Goal: Information Seeking & Learning: Find specific fact

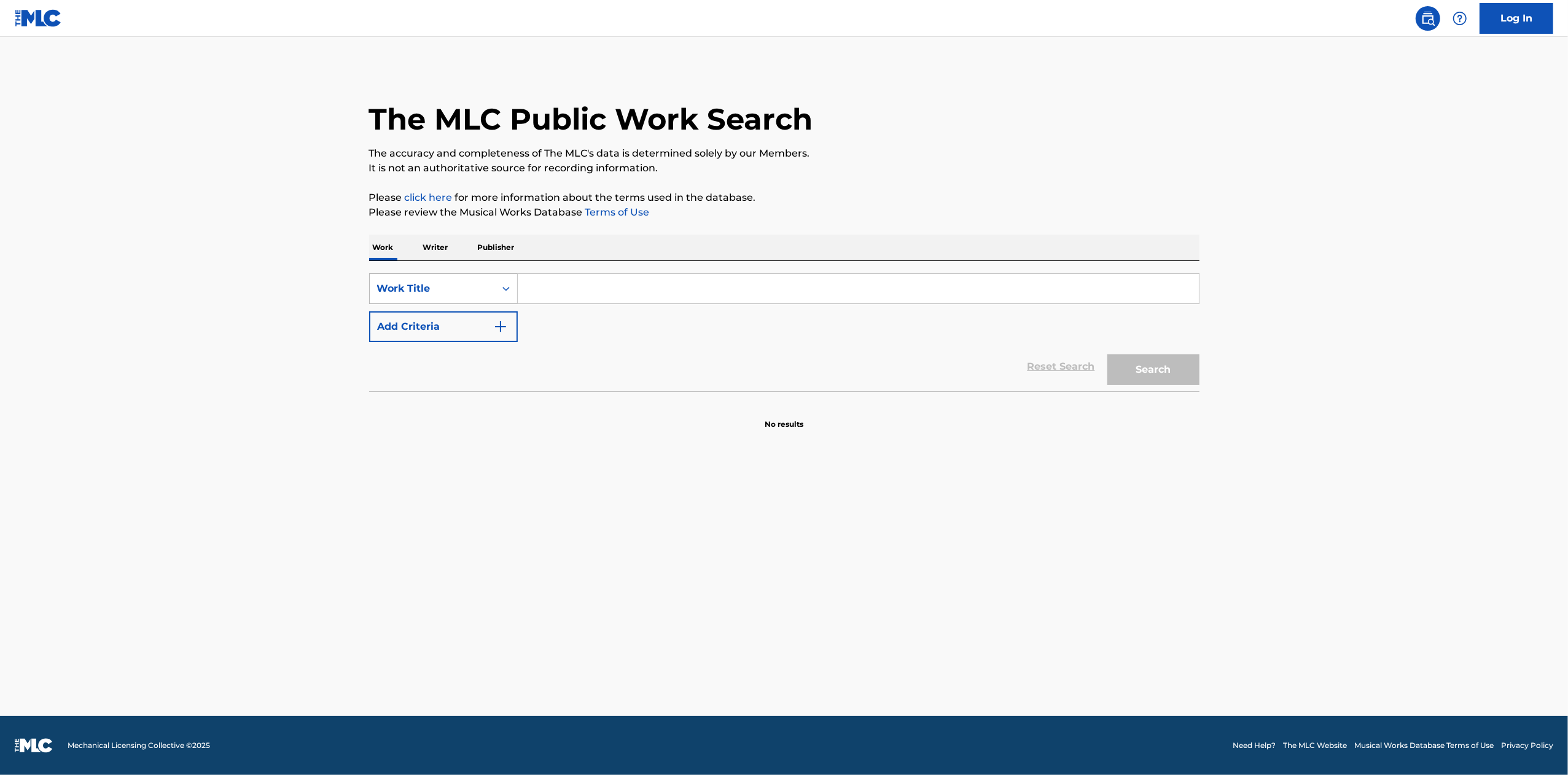
click at [502, 287] on icon "Search Form" at bounding box center [506, 288] width 13 height 12
click at [461, 396] on div "Publisher IPI" at bounding box center [443, 412] width 147 height 31
click at [566, 285] on input "Search Form" at bounding box center [858, 288] width 681 height 30
paste input "37612785"
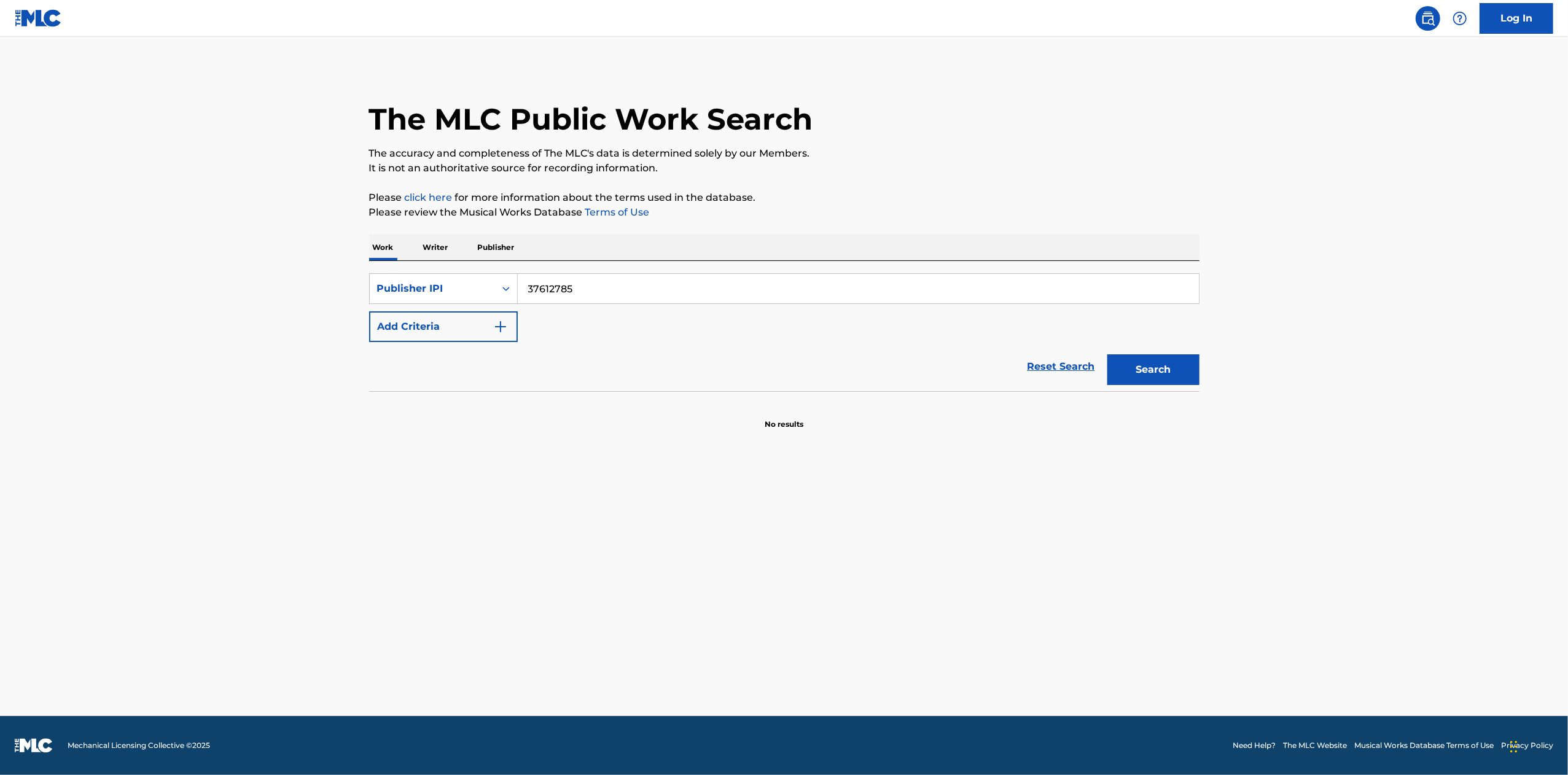
type input "37612785"
click at [1136, 371] on button "Search" at bounding box center [1153, 369] width 92 height 31
click at [492, 296] on div "Publisher IPI" at bounding box center [432, 288] width 125 height 23
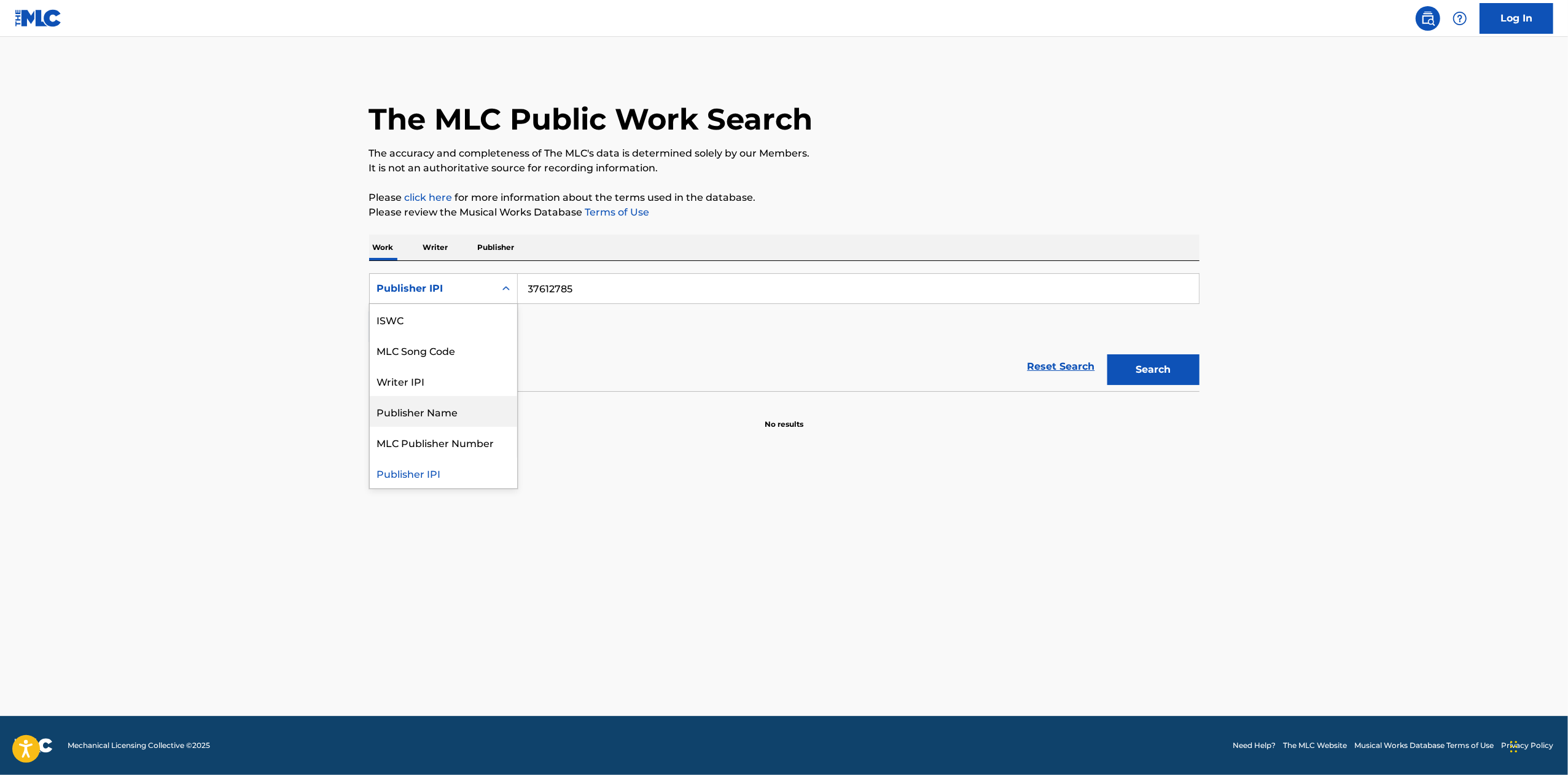
click at [446, 400] on div "Publisher Name" at bounding box center [443, 412] width 147 height 31
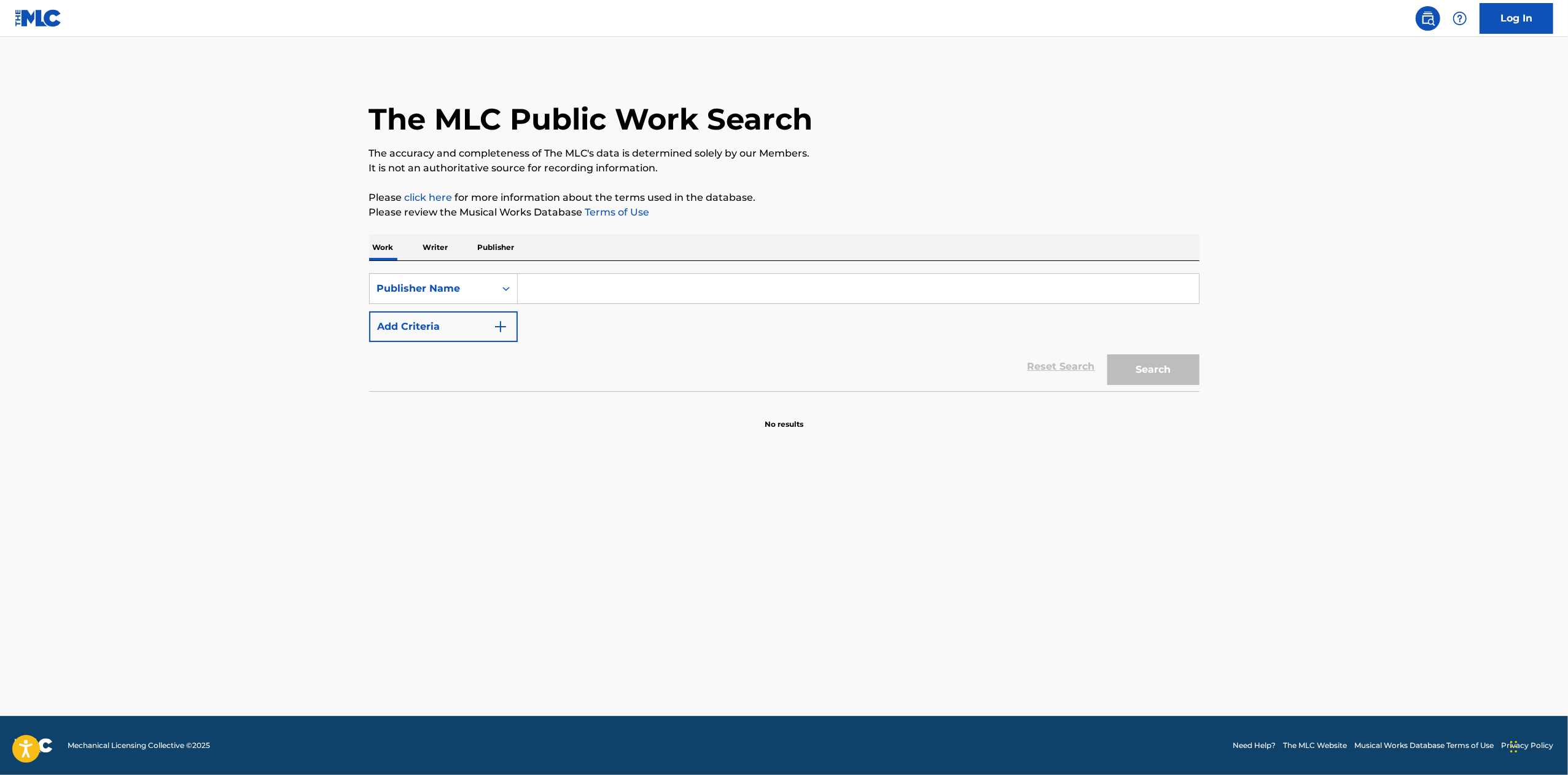
click at [562, 296] on input "Search Form" at bounding box center [858, 288] width 681 height 30
type input "tv asahi"
click at [1107, 354] on button "Search" at bounding box center [1153, 369] width 92 height 31
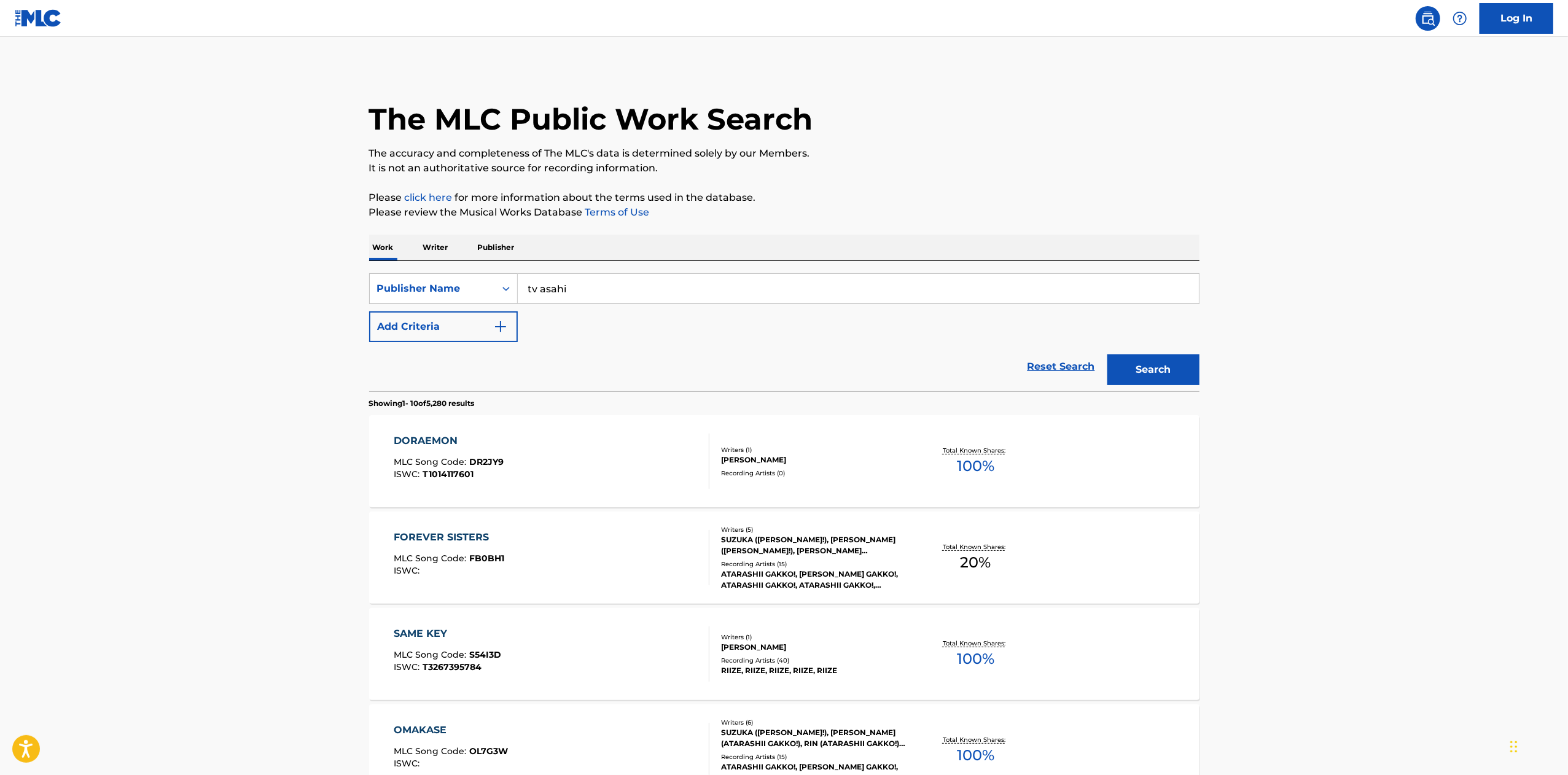
click at [671, 468] on div "DORAEMON MLC Song Code : DR2JY9 ISWC : T1014117601" at bounding box center [551, 461] width 316 height 55
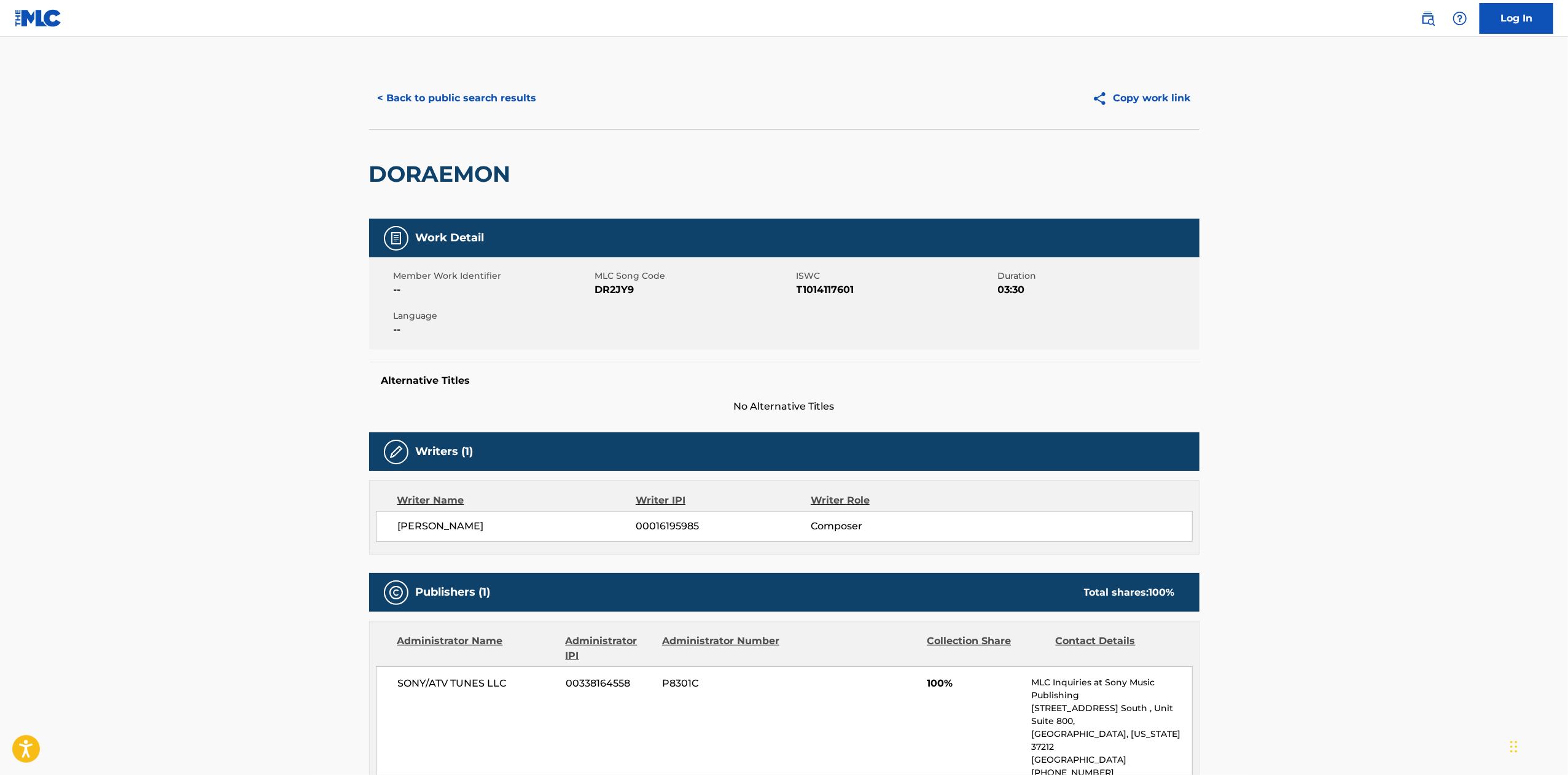
click at [455, 90] on button "< Back to public search results" at bounding box center [457, 98] width 176 height 31
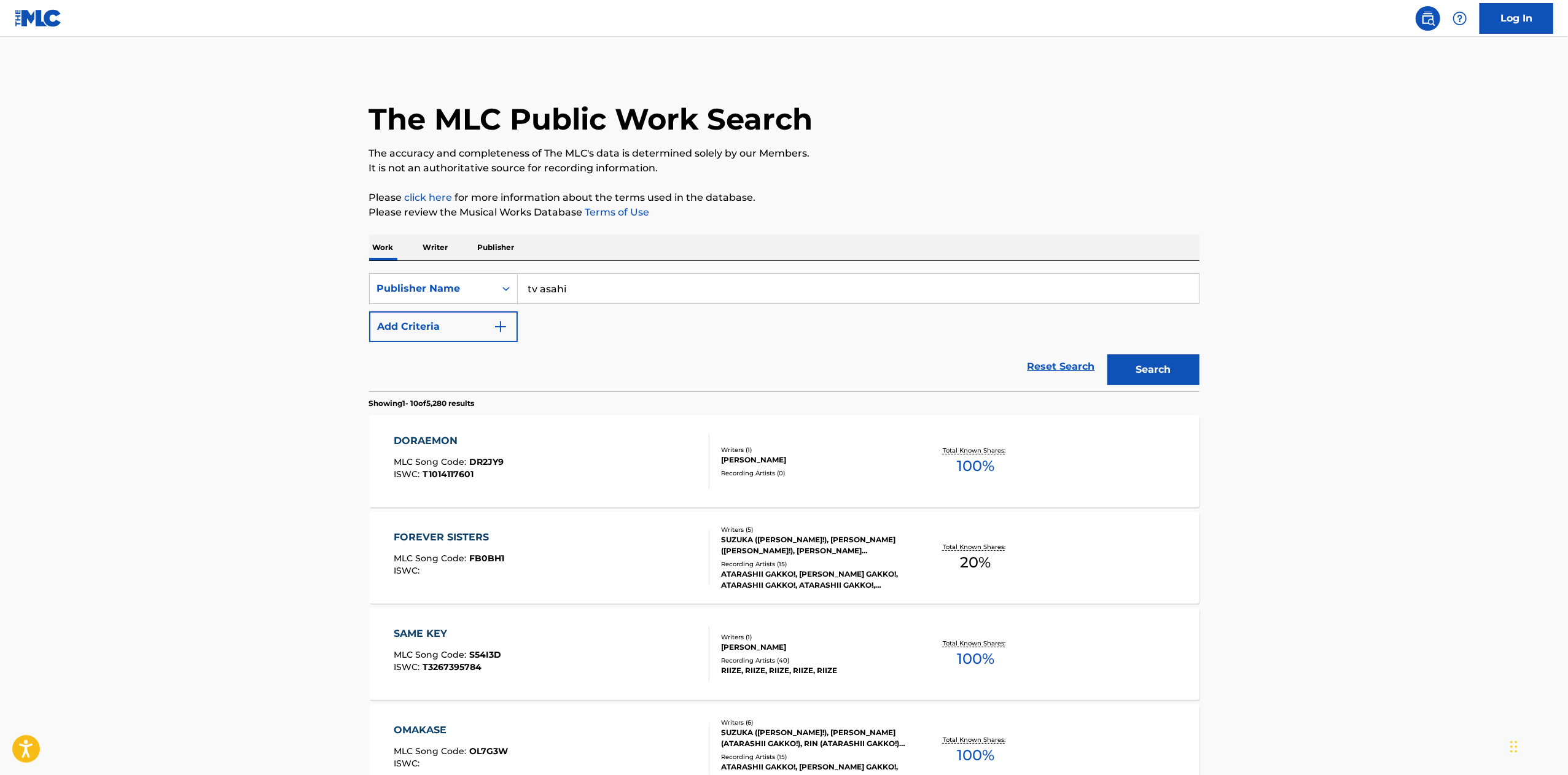
scroll to position [457, 0]
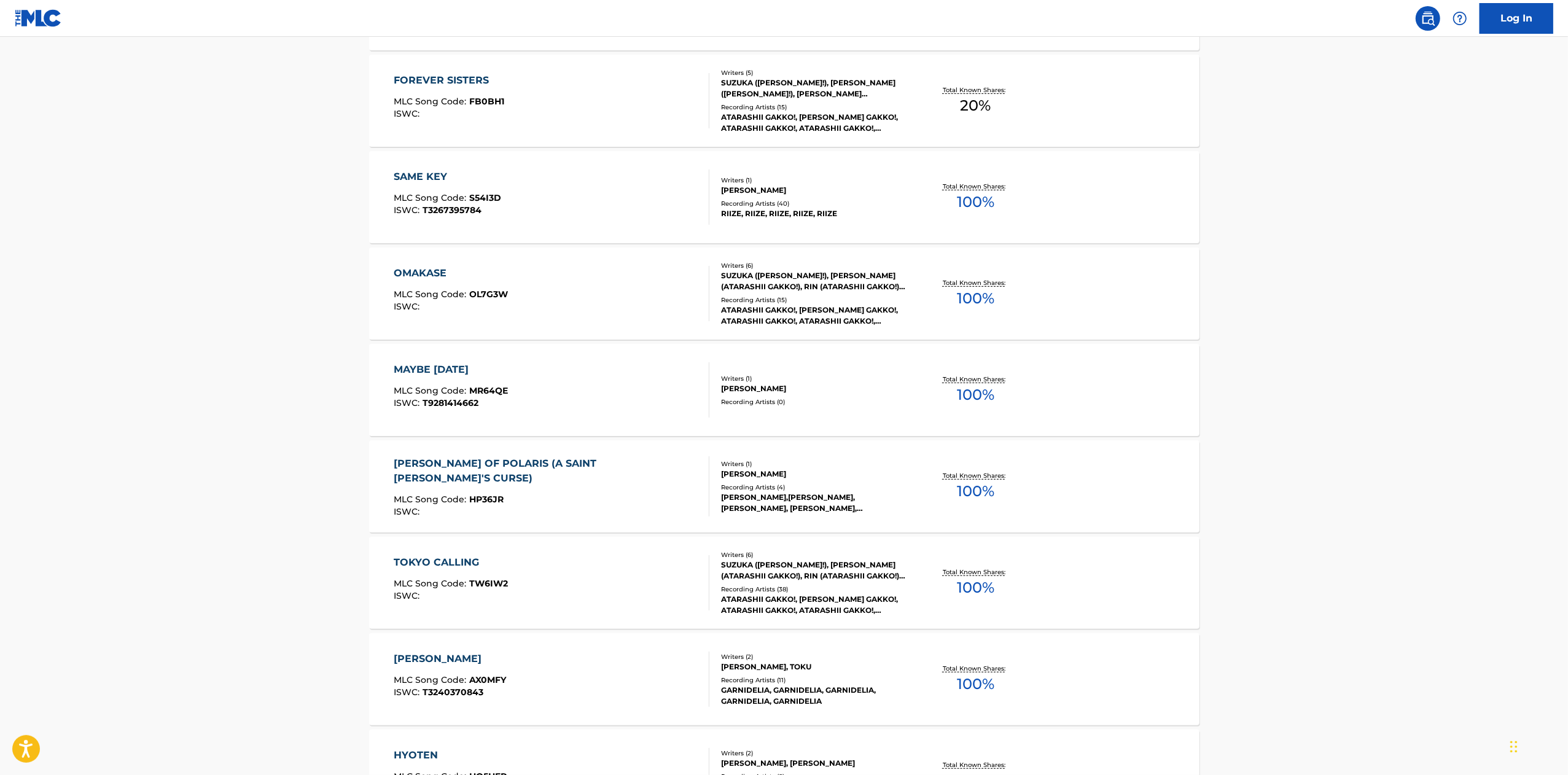
click at [657, 117] on div "FOREVER SISTERS MLC Song Code : FB0BH1 ISWC :" at bounding box center [551, 100] width 316 height 55
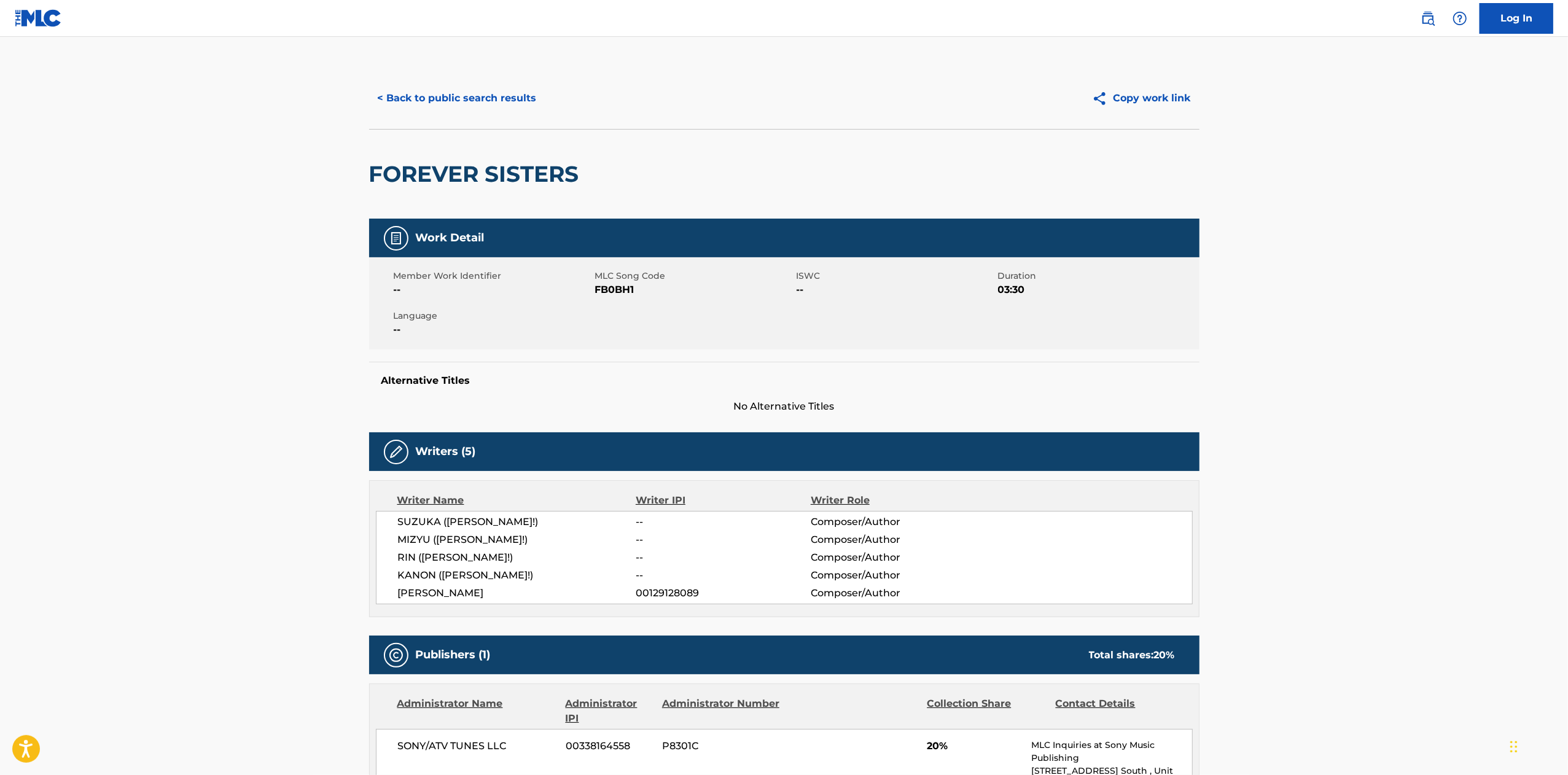
click at [465, 93] on button "< Back to public search results" at bounding box center [457, 98] width 176 height 31
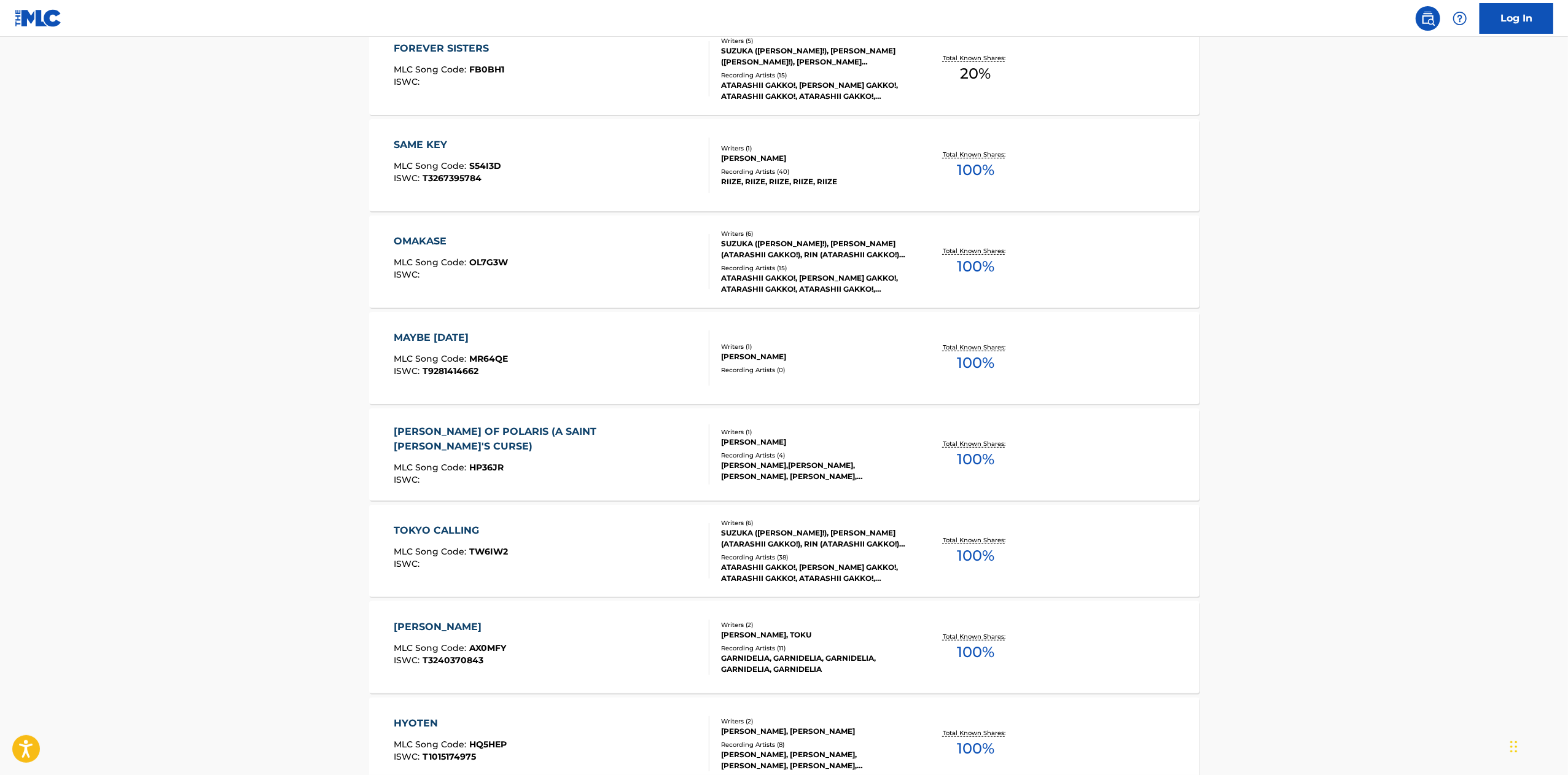
scroll to position [728, 0]
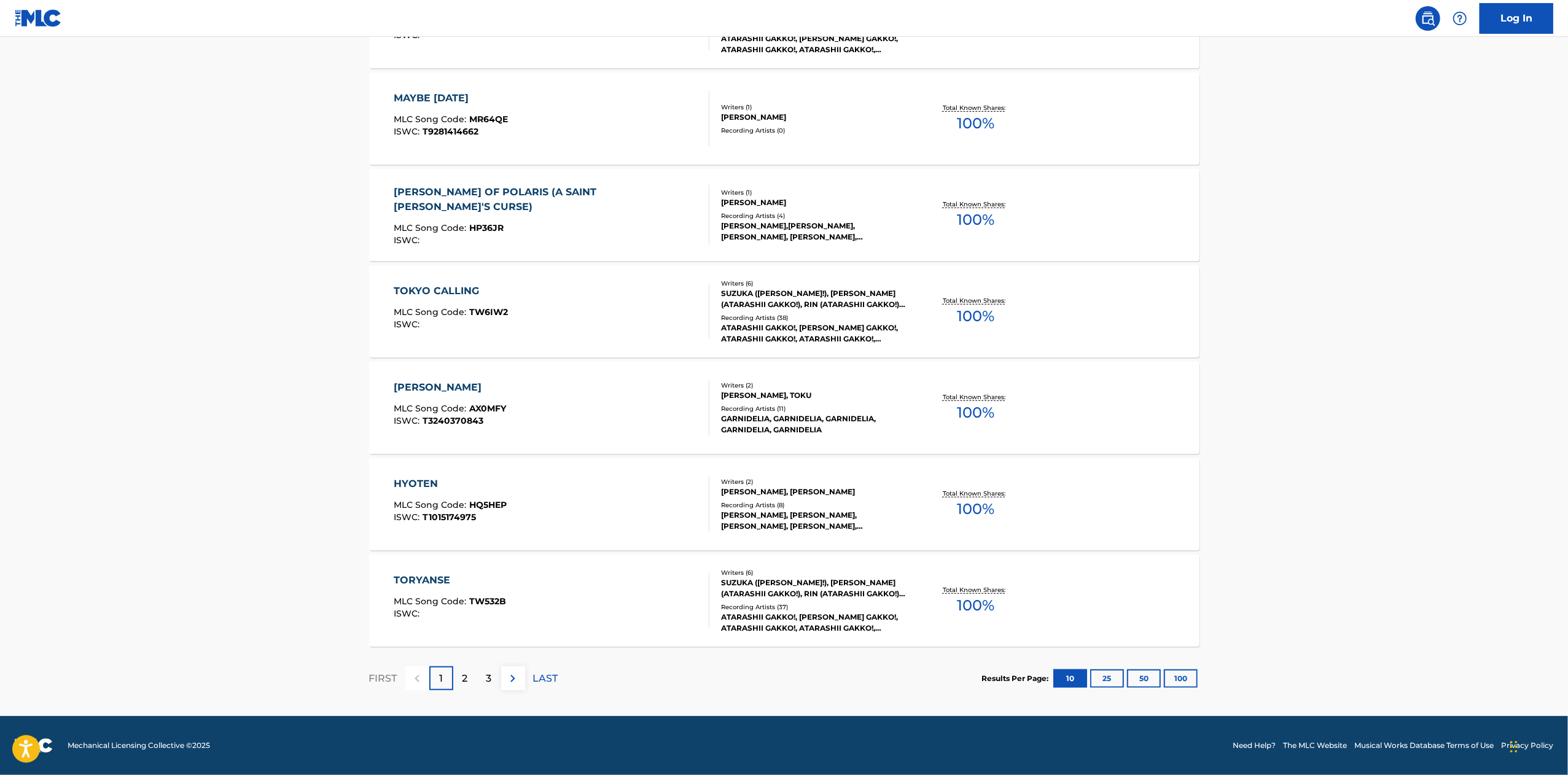
click at [679, 427] on div "[PERSON_NAME] MLC Song Code : AX0MFY ISWC : T3240370843" at bounding box center [551, 407] width 316 height 55
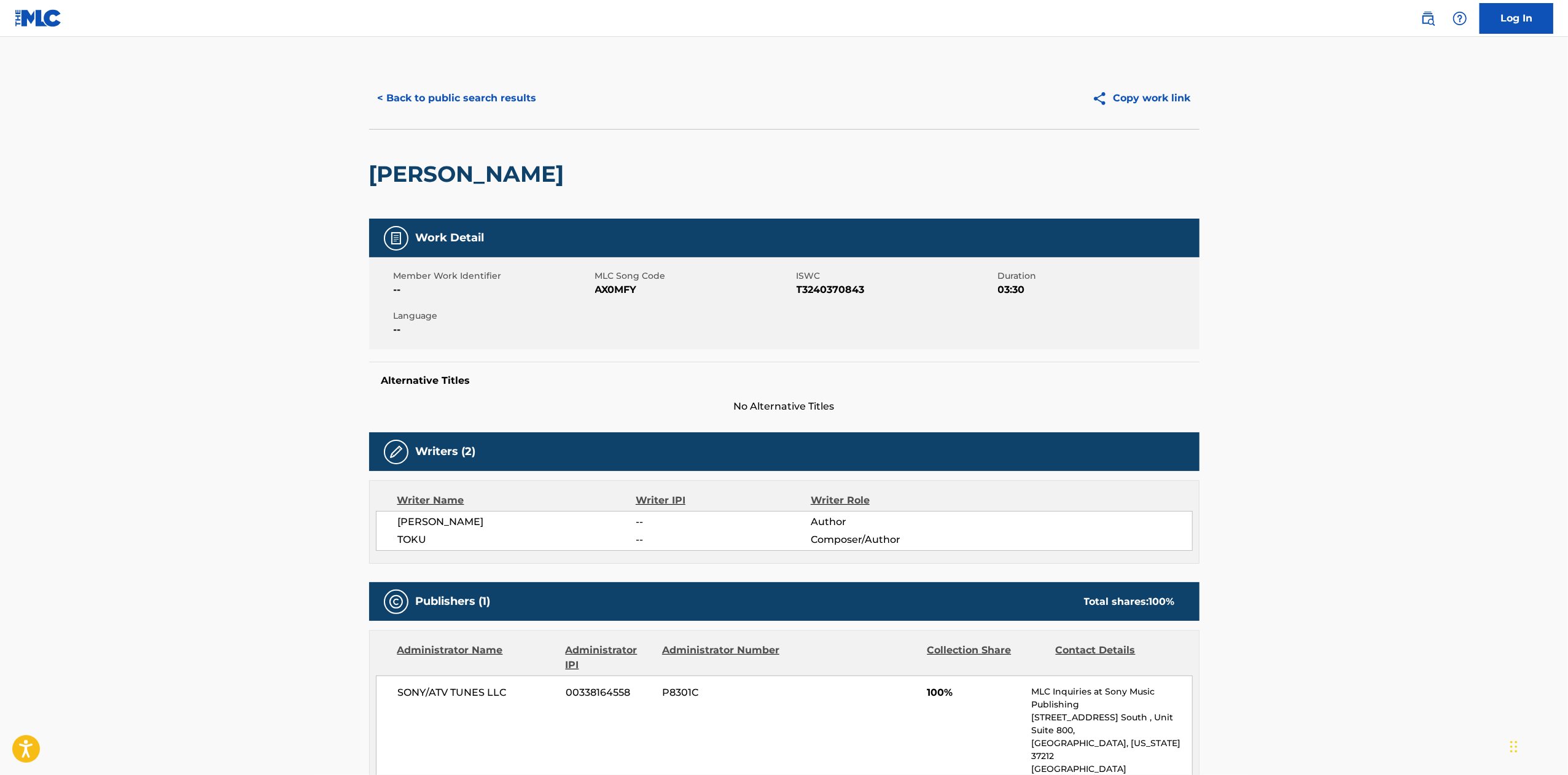
click at [427, 96] on button "< Back to public search results" at bounding box center [457, 98] width 176 height 31
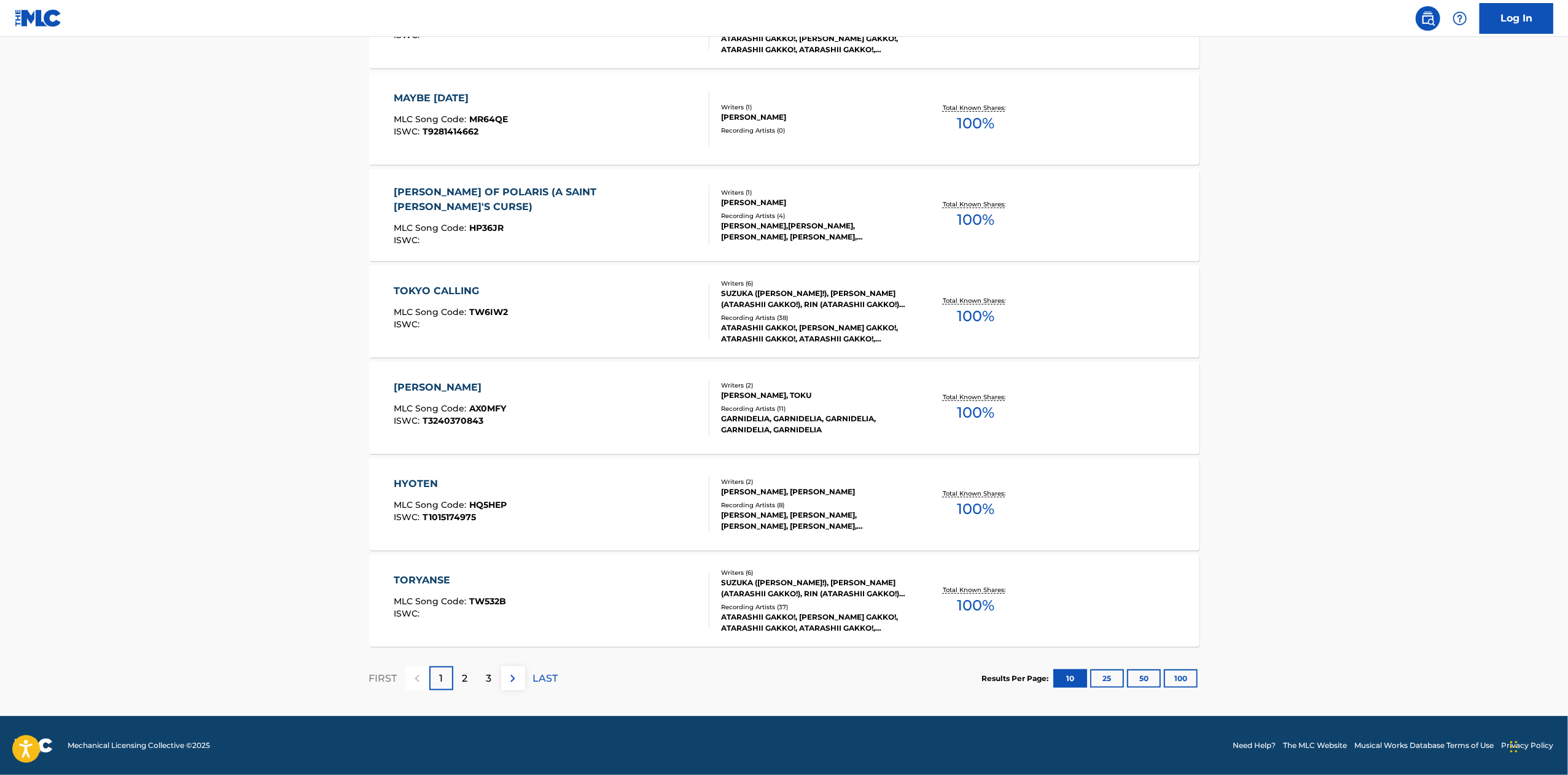
click at [1187, 675] on button "100" at bounding box center [1180, 678] width 34 height 18
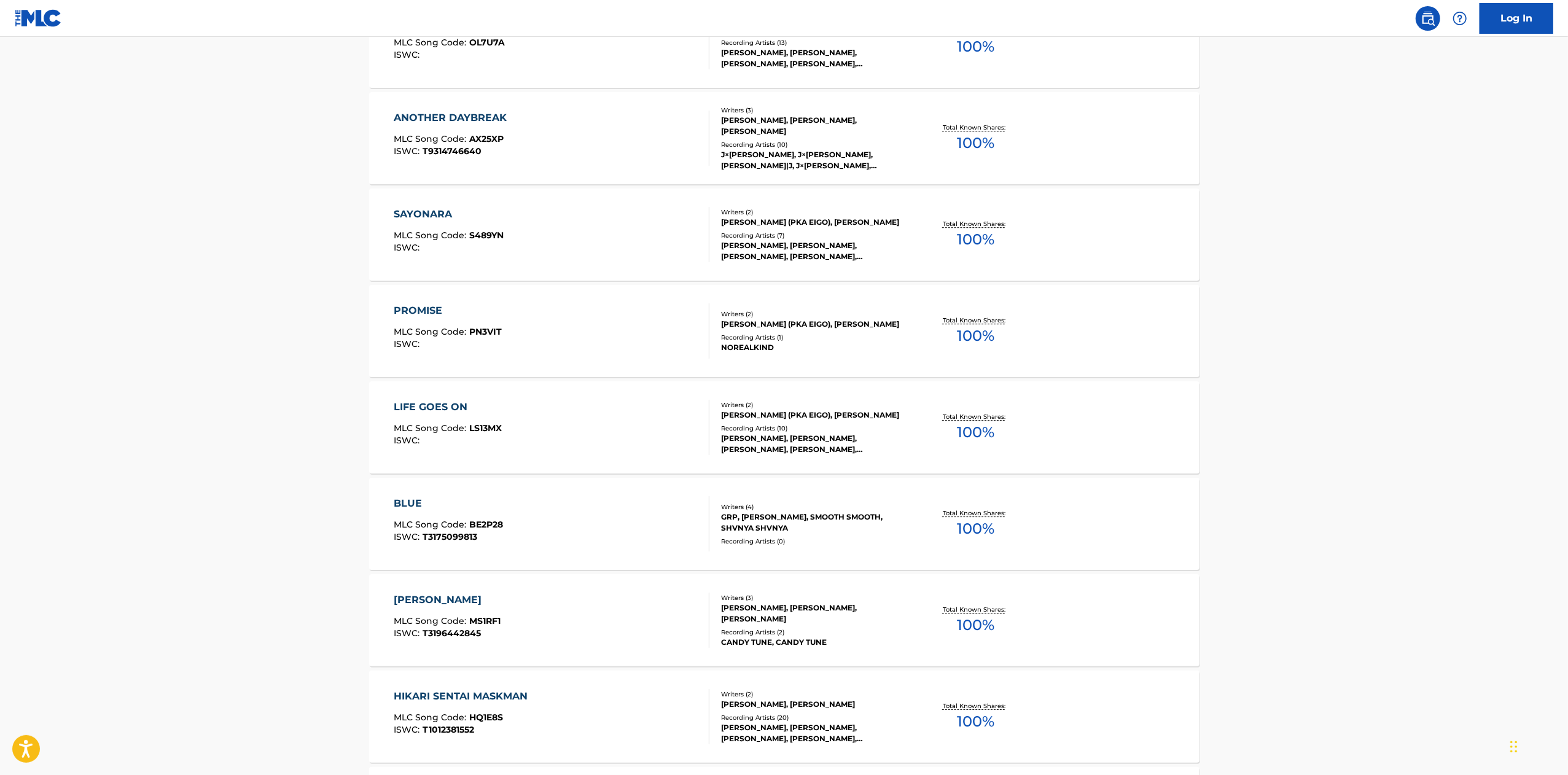
scroll to position [3621, 0]
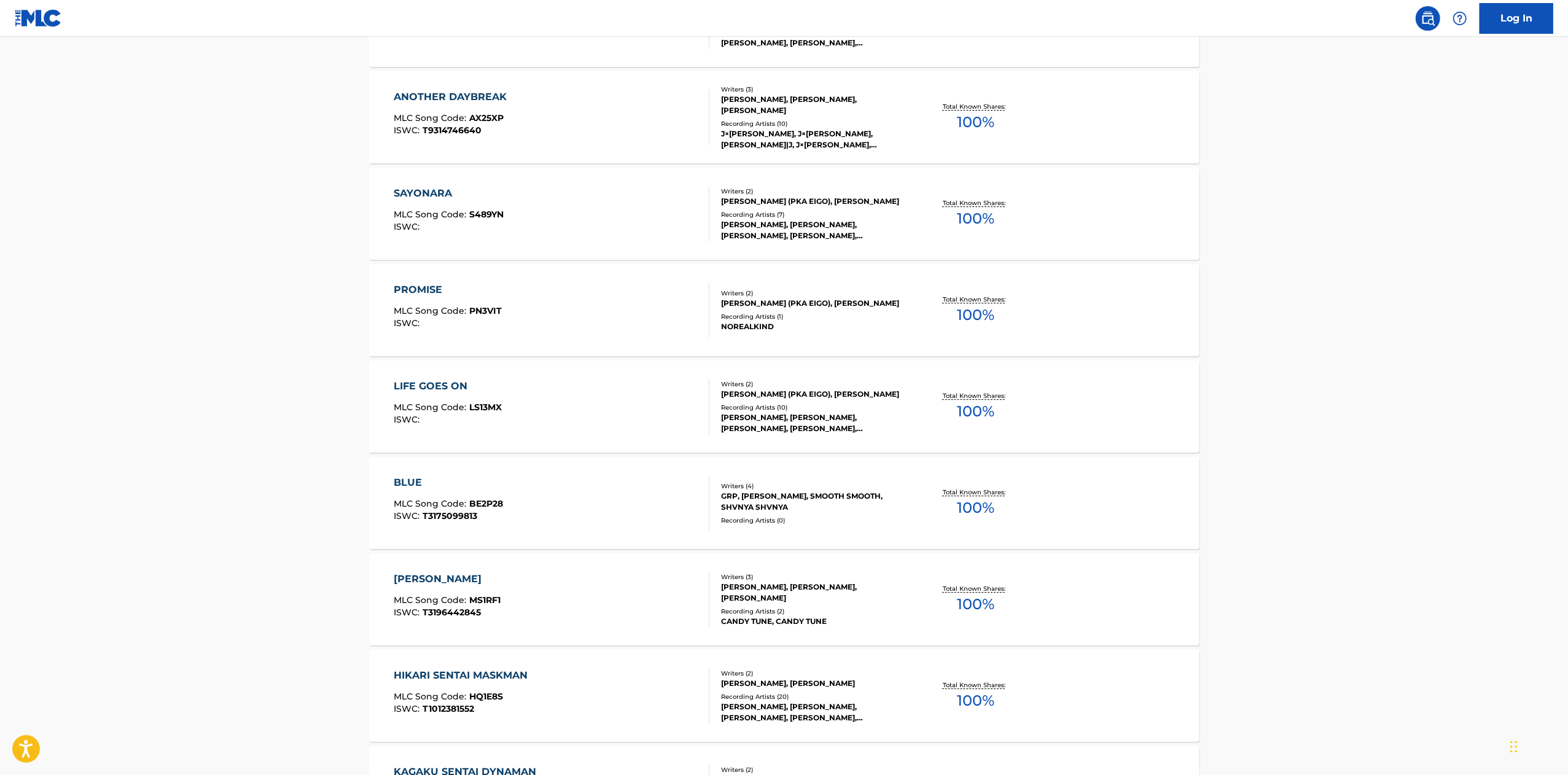
click at [1123, 512] on div "BLUE MLC Song Code : BE2P28 ISWC : T3175099813 Writers ( 4 ) GRP, [PERSON_NAME]…" at bounding box center [784, 503] width 830 height 92
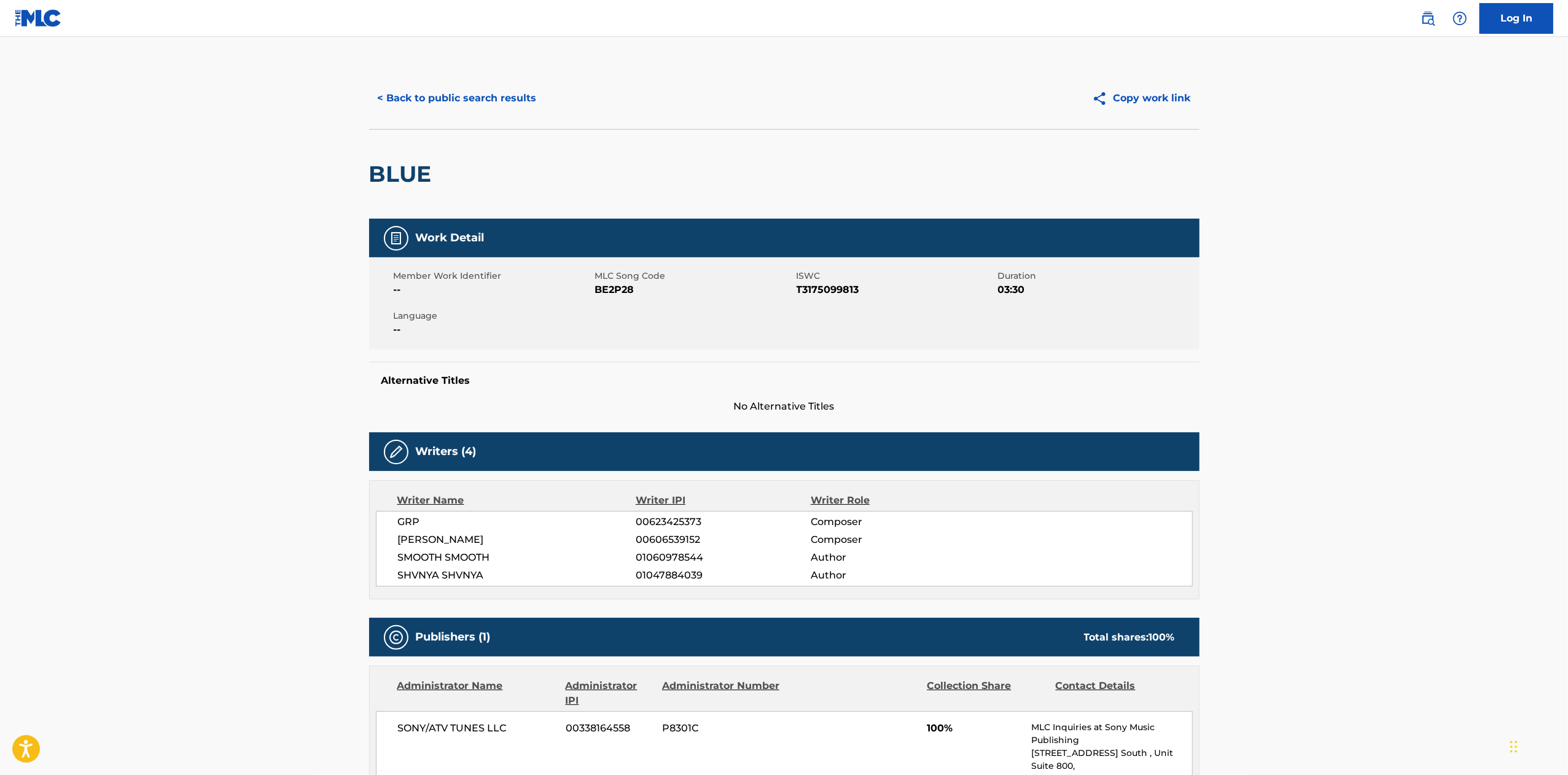
click at [399, 99] on button "< Back to public search results" at bounding box center [457, 98] width 176 height 31
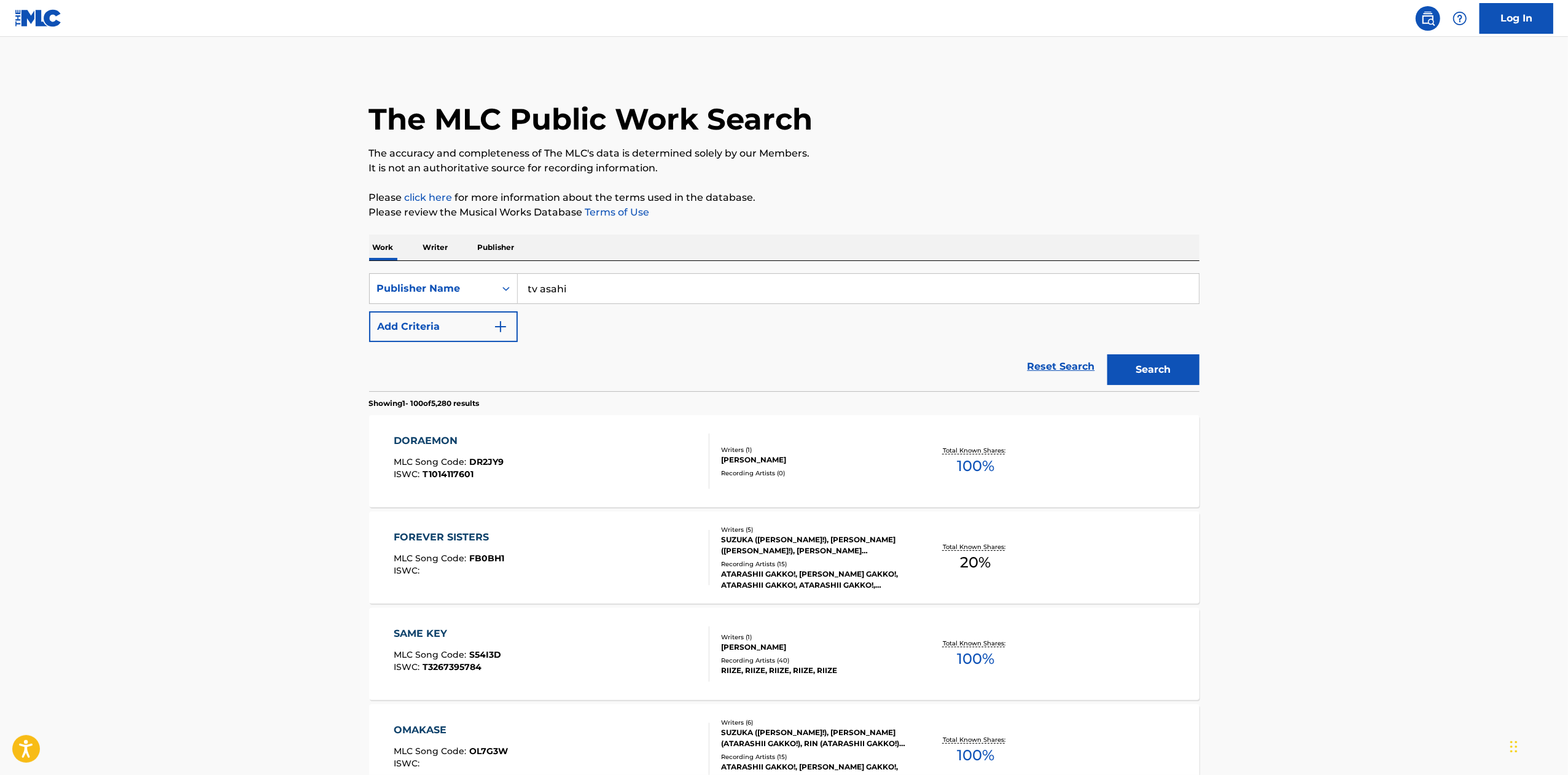
click at [434, 253] on p "Writer" at bounding box center [436, 247] width 33 height 26
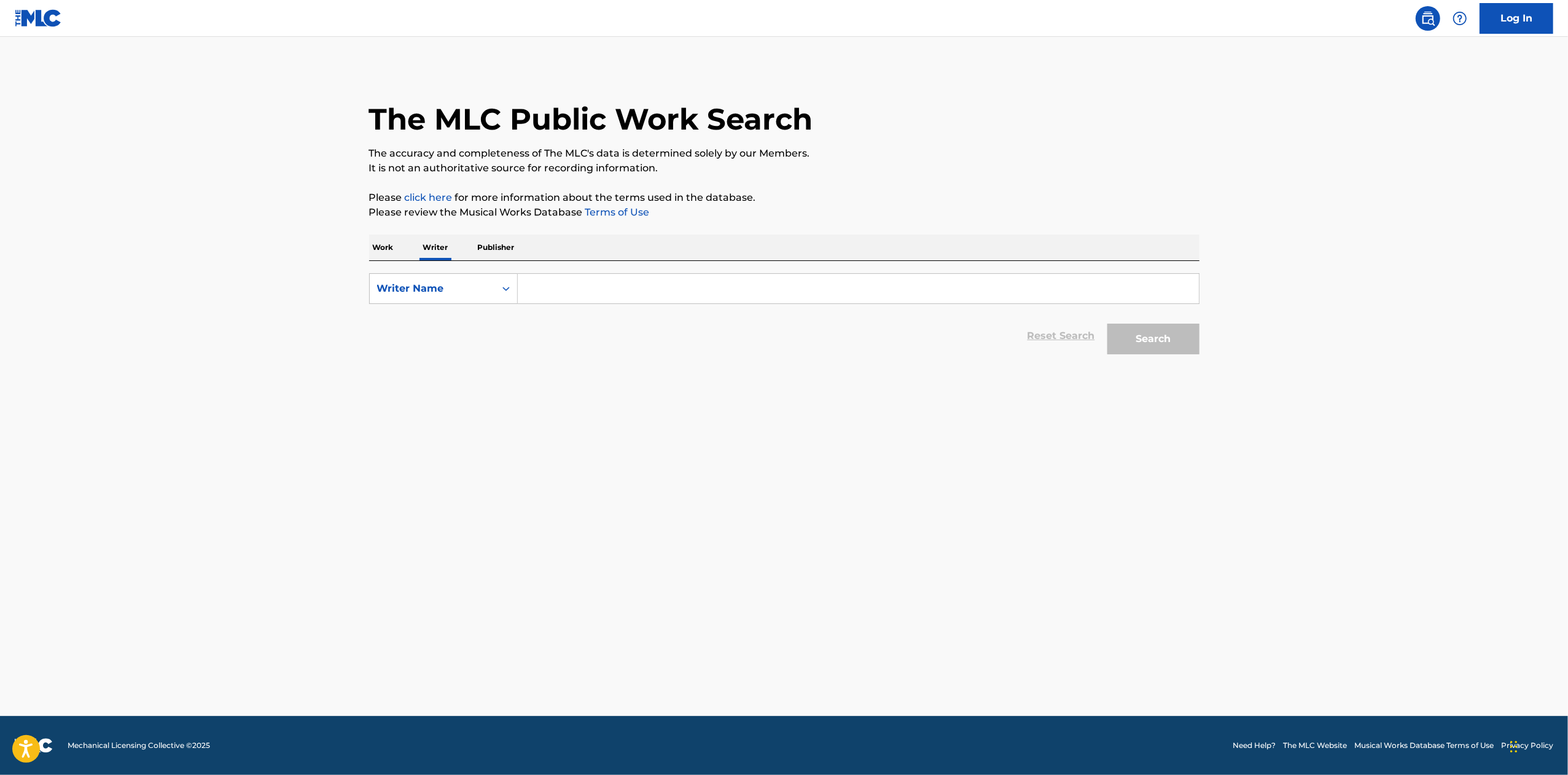
click at [392, 247] on p "Work" at bounding box center [383, 247] width 28 height 26
click at [555, 287] on input "Search Form" at bounding box center [858, 288] width 681 height 30
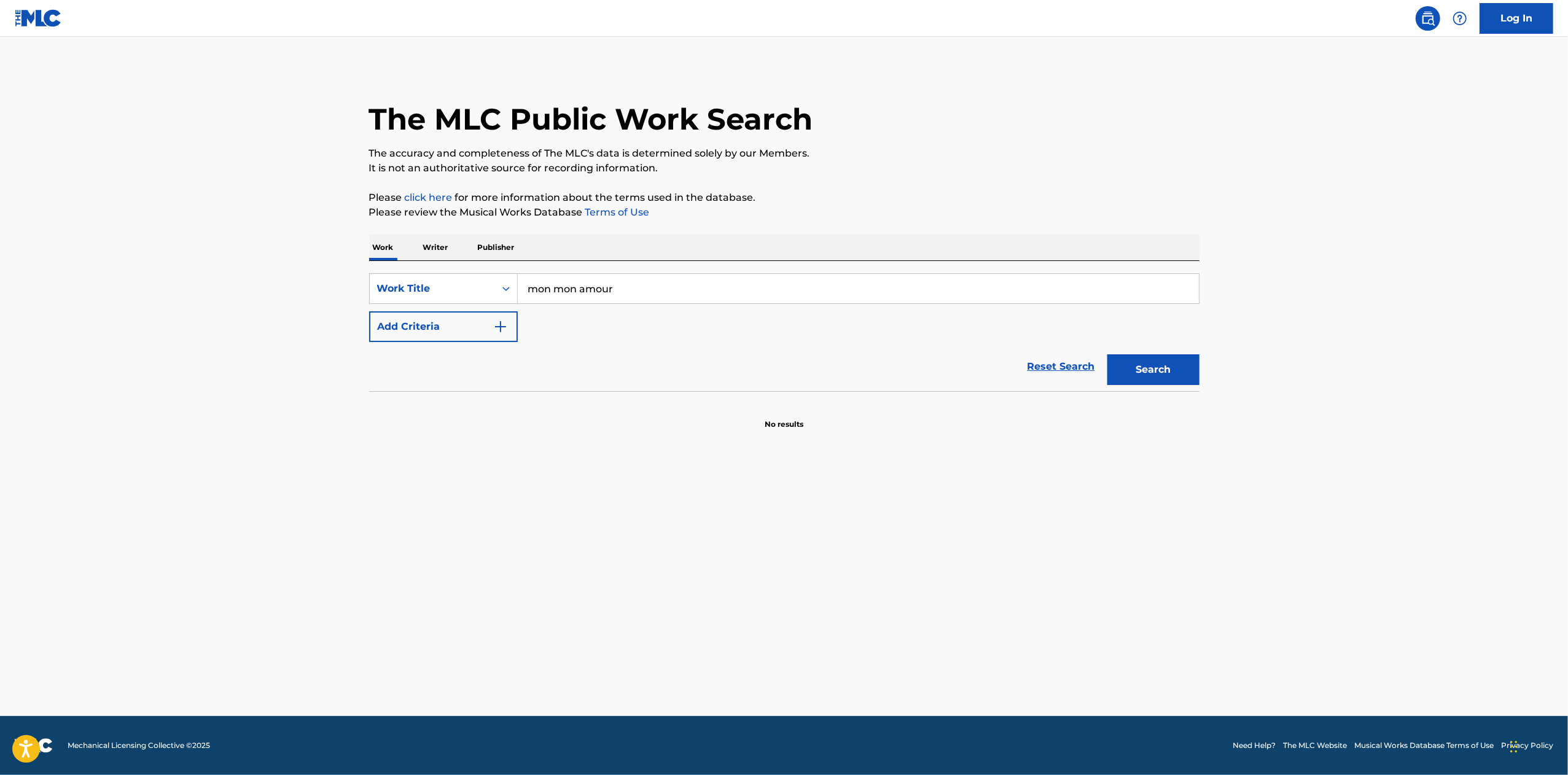
click at [536, 289] on input "mon mon amour" at bounding box center [858, 288] width 681 height 30
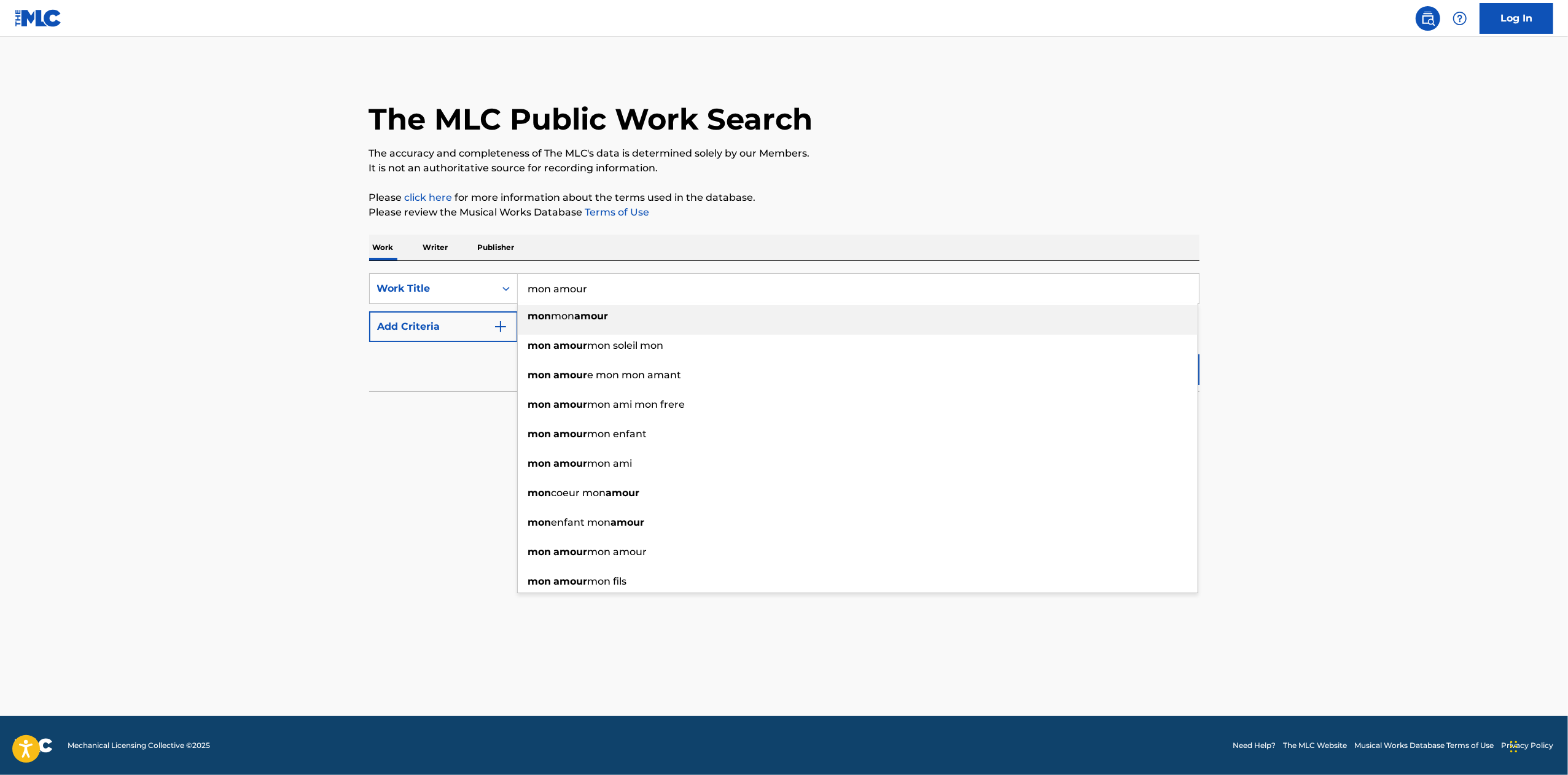
type input "mon amour"
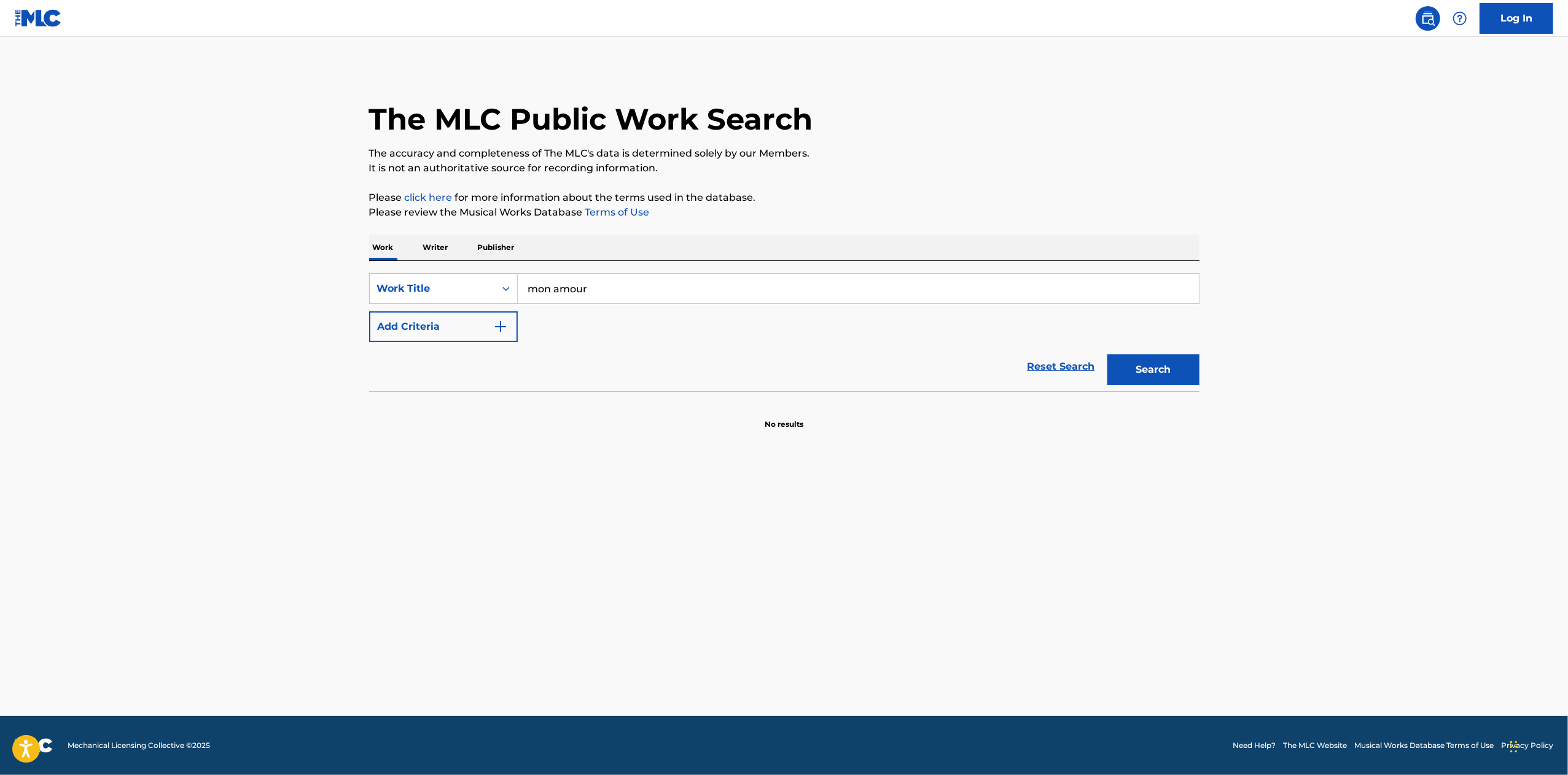
click at [446, 325] on button "Add Criteria" at bounding box center [443, 327] width 149 height 31
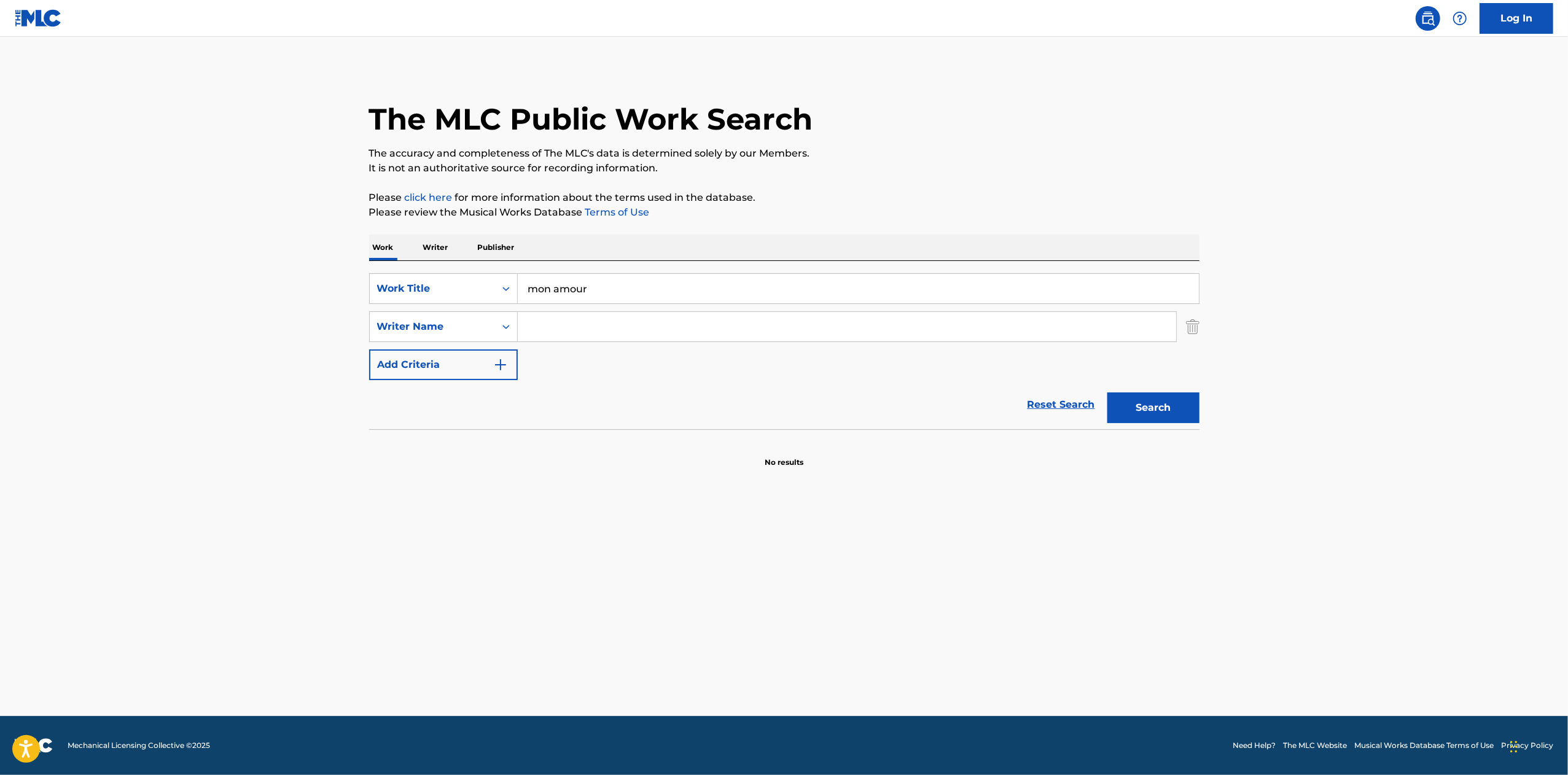
click at [584, 322] on input "Search Form" at bounding box center [847, 326] width 659 height 30
click at [1107, 392] on button "Search" at bounding box center [1153, 408] width 92 height 31
click at [584, 323] on input "asagi" at bounding box center [847, 326] width 659 height 30
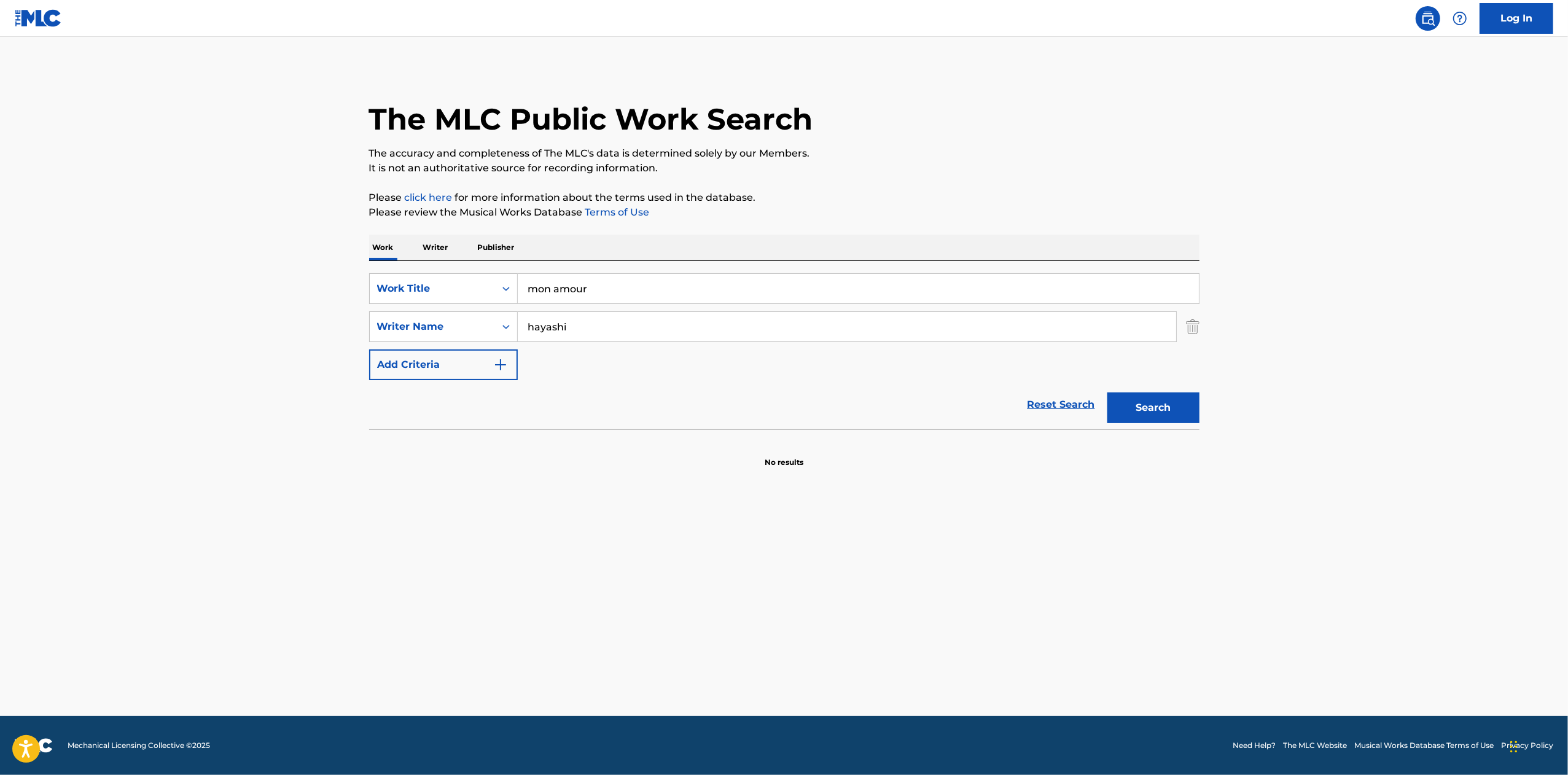
type input "hayashi"
click at [1107, 392] on button "Search" at bounding box center [1153, 408] width 92 height 31
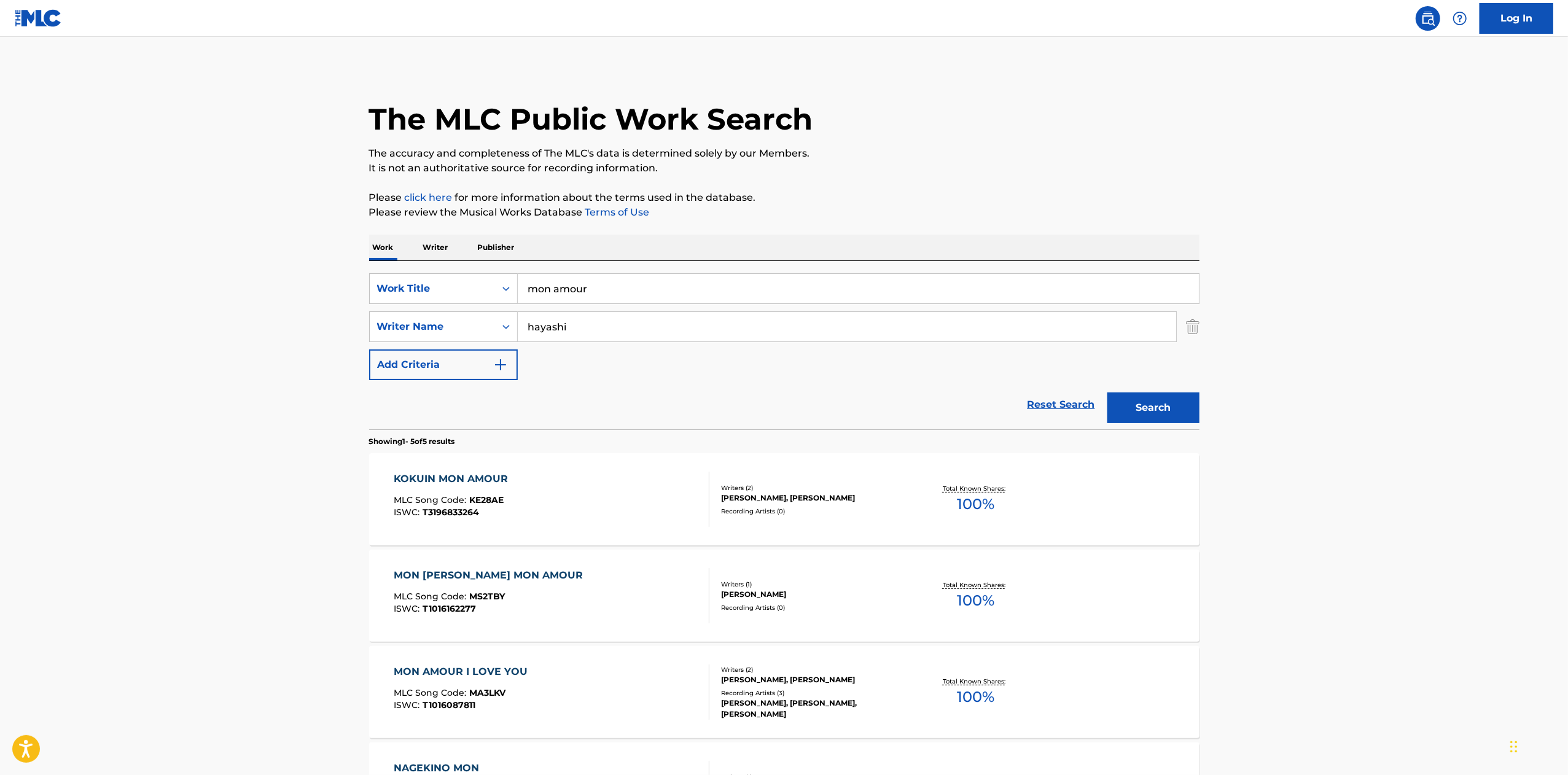
click at [594, 497] on div "KOKUIN MON AMOUR MLC Song Code : KE28AE ISWC : T3196833264" at bounding box center [551, 498] width 316 height 55
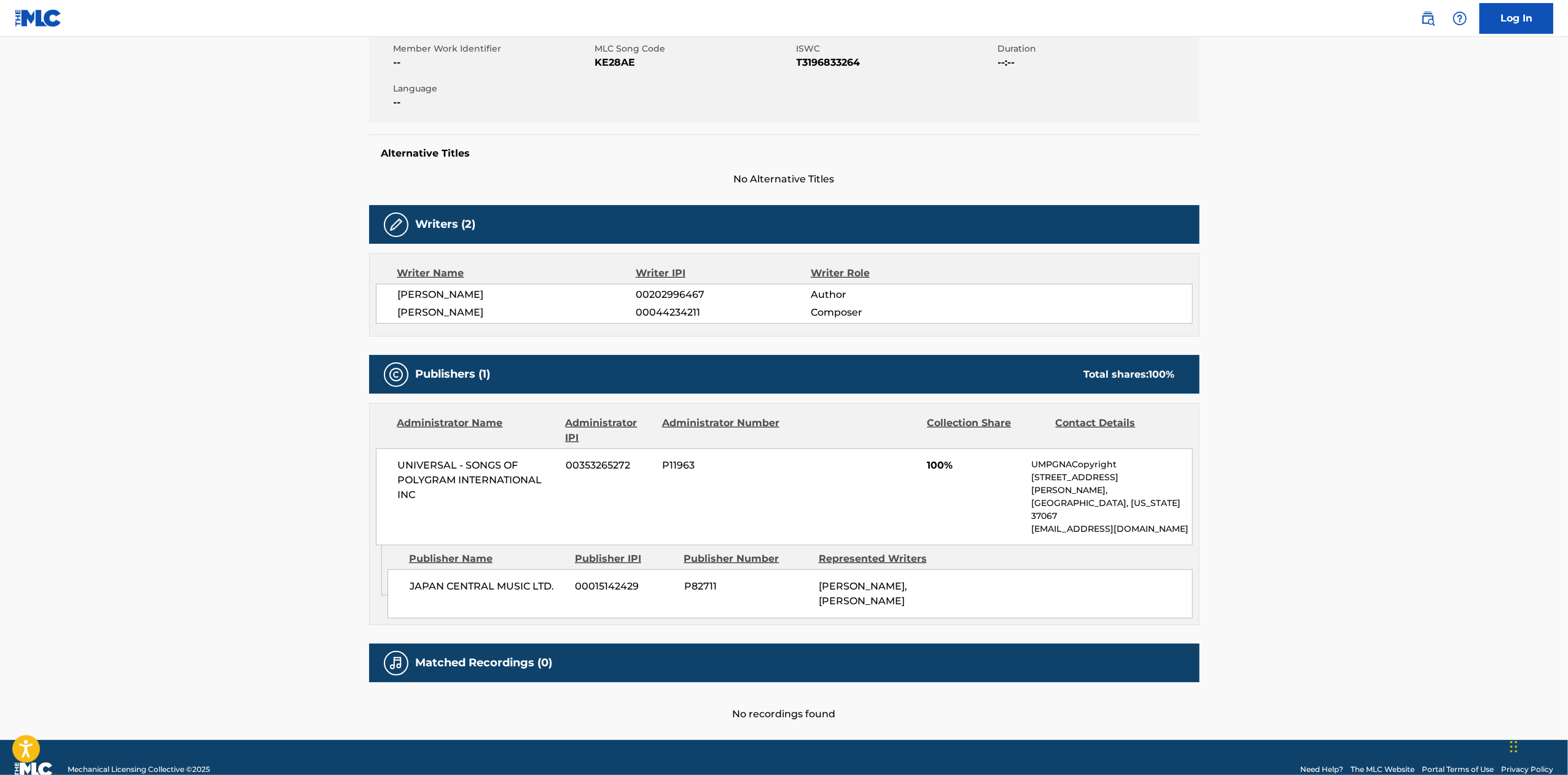
scroll to position [227, 0]
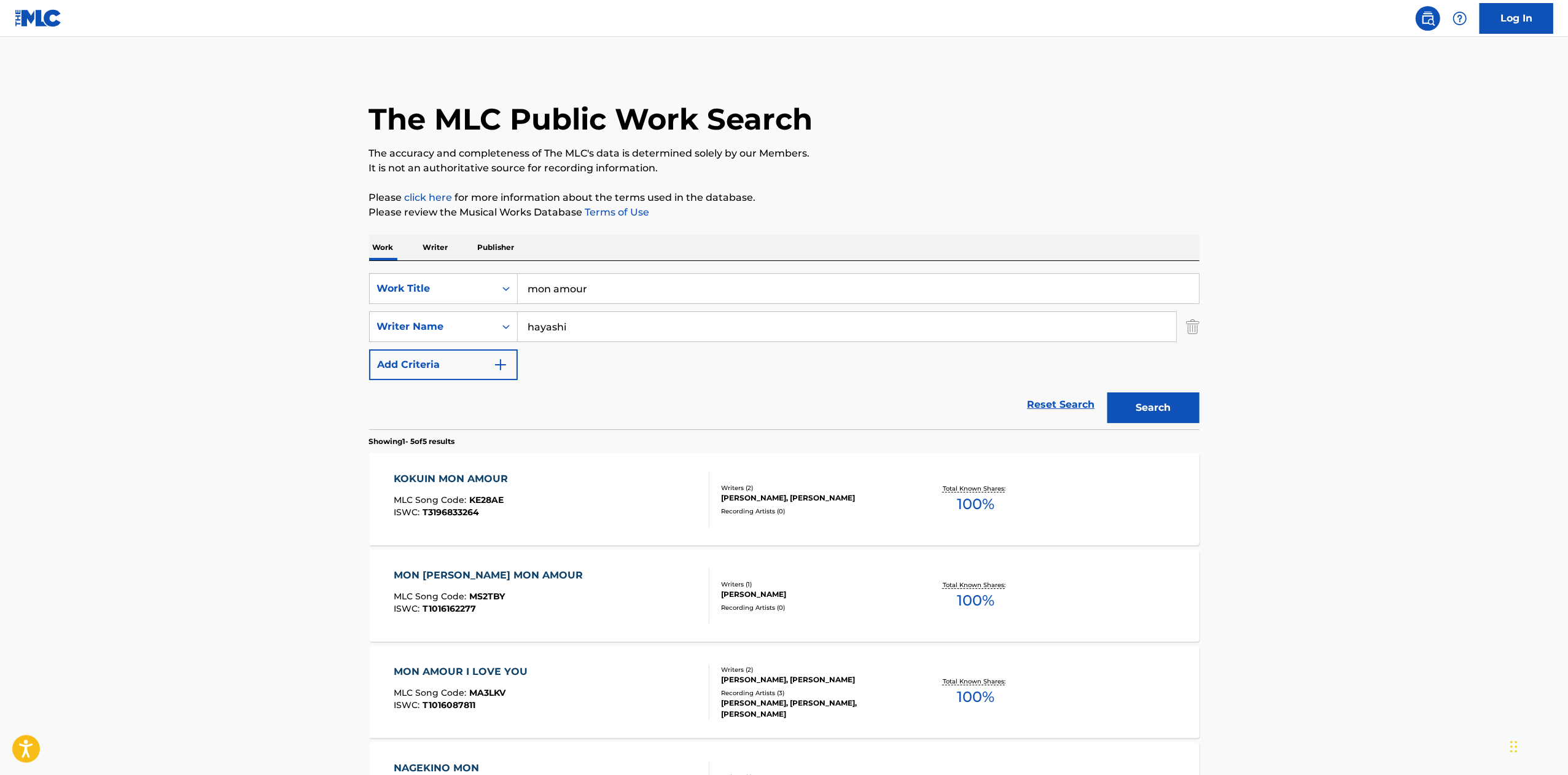
scroll to position [279, 0]
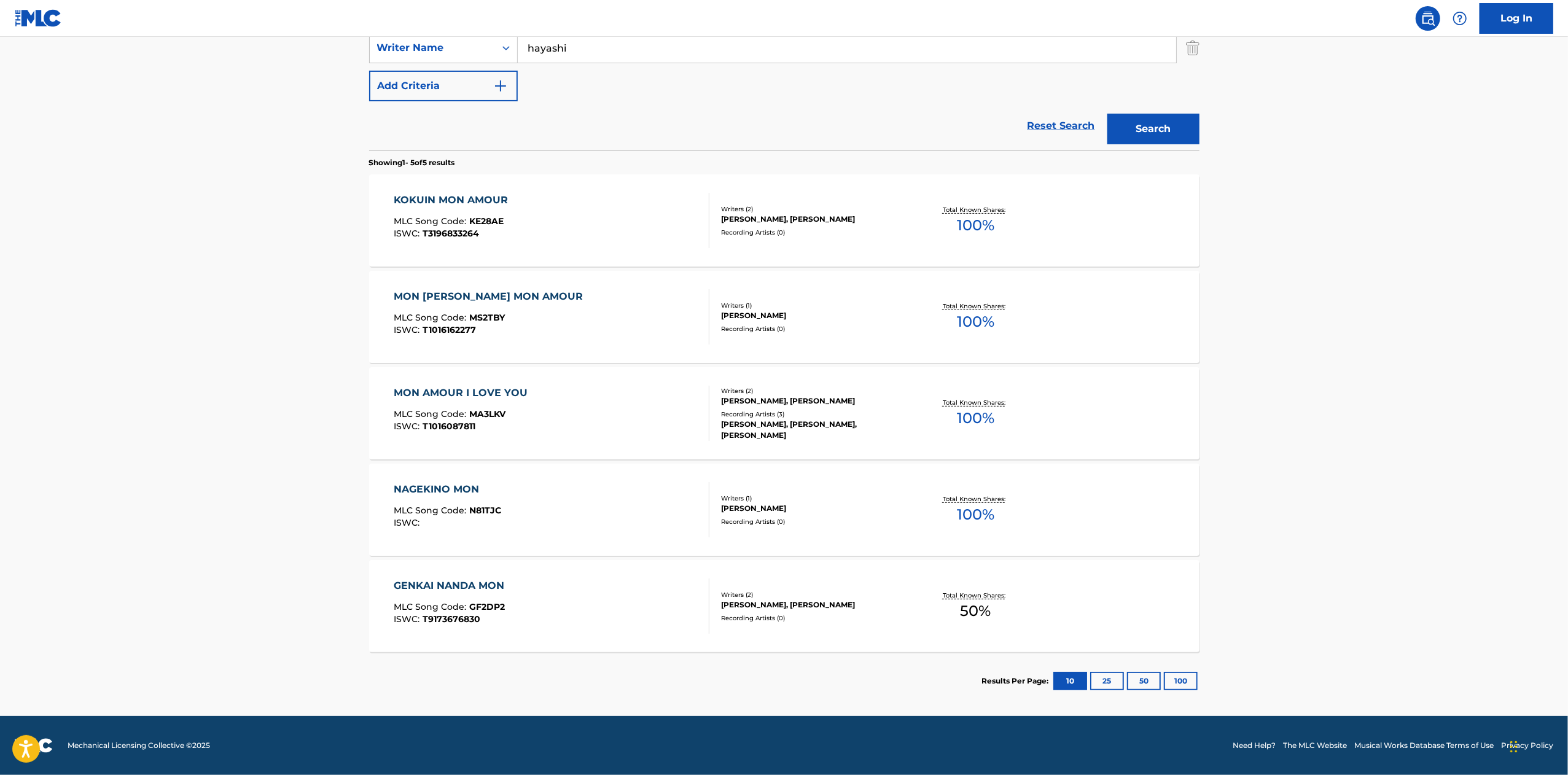
click at [627, 300] on div "MON [PERSON_NAME] MON AMOUR MLC Song Code : MS2TBY ISWC : T1016162277" at bounding box center [551, 316] width 316 height 55
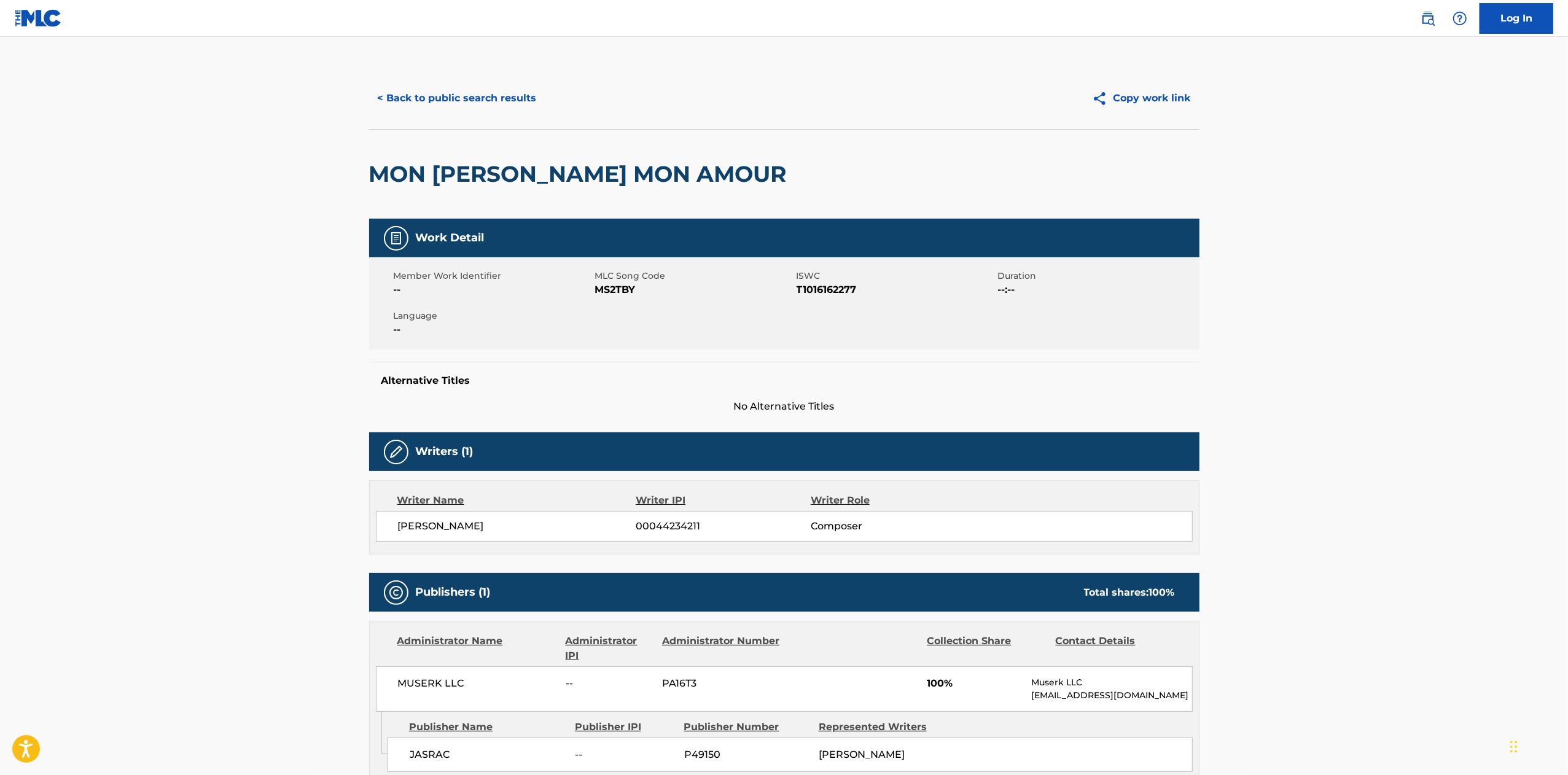
scroll to position [180, 0]
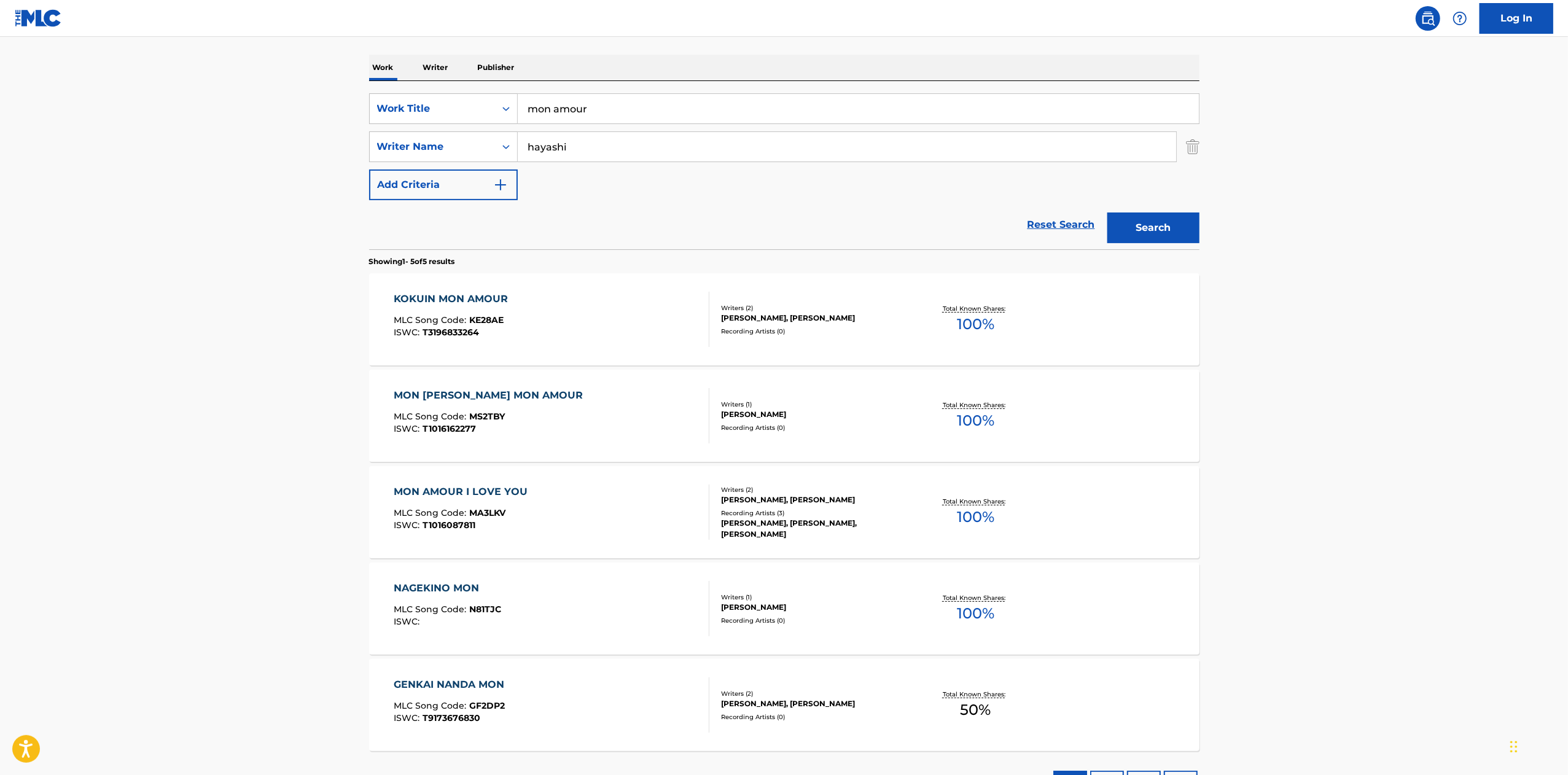
scroll to position [279, 0]
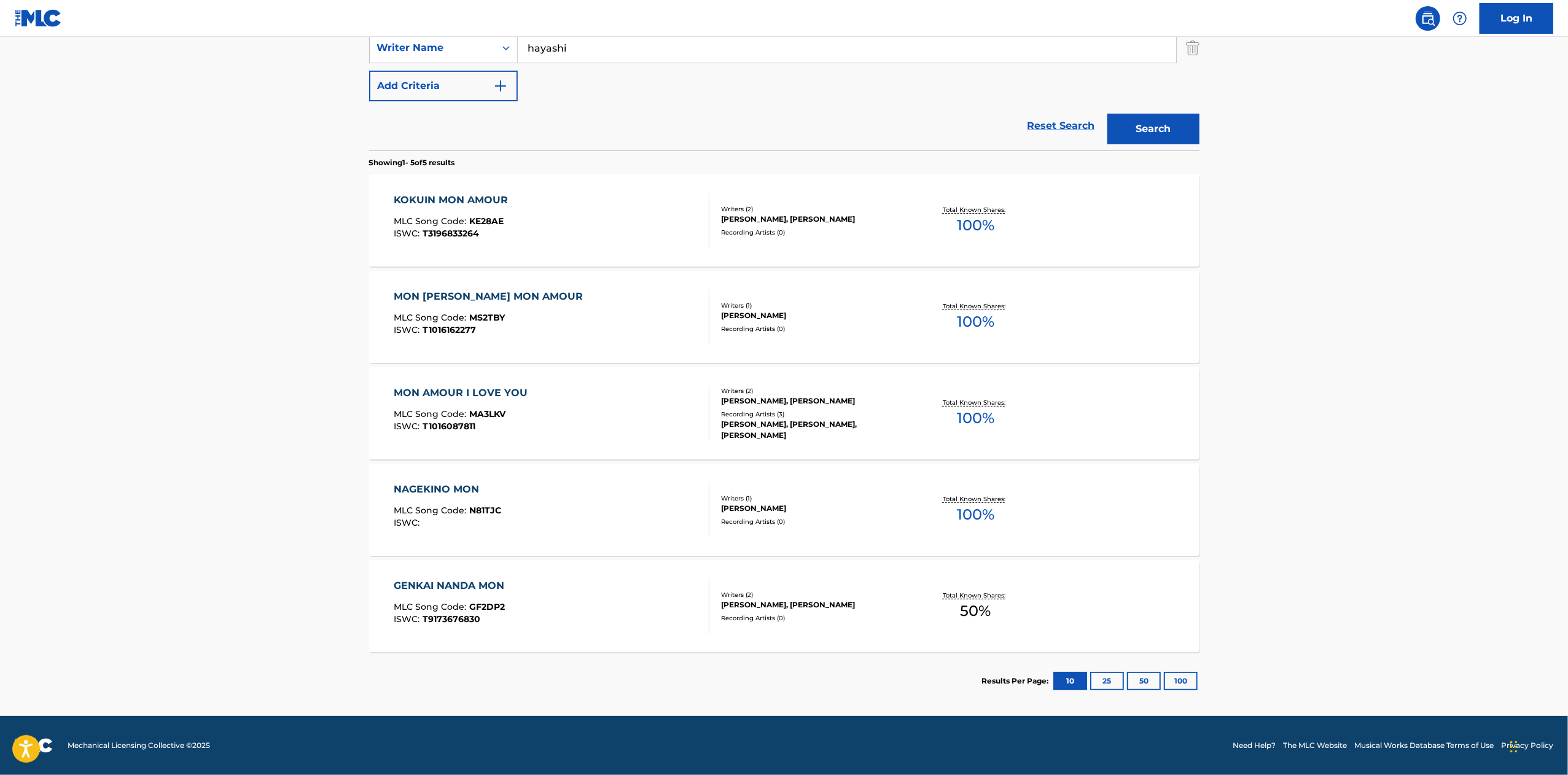
click at [844, 441] on div "MON AMOUR I LOVE YOU MLC Song Code : MA3LKV ISWC : T1016087811 Writers ( 2 ) [P…" at bounding box center [784, 413] width 830 height 92
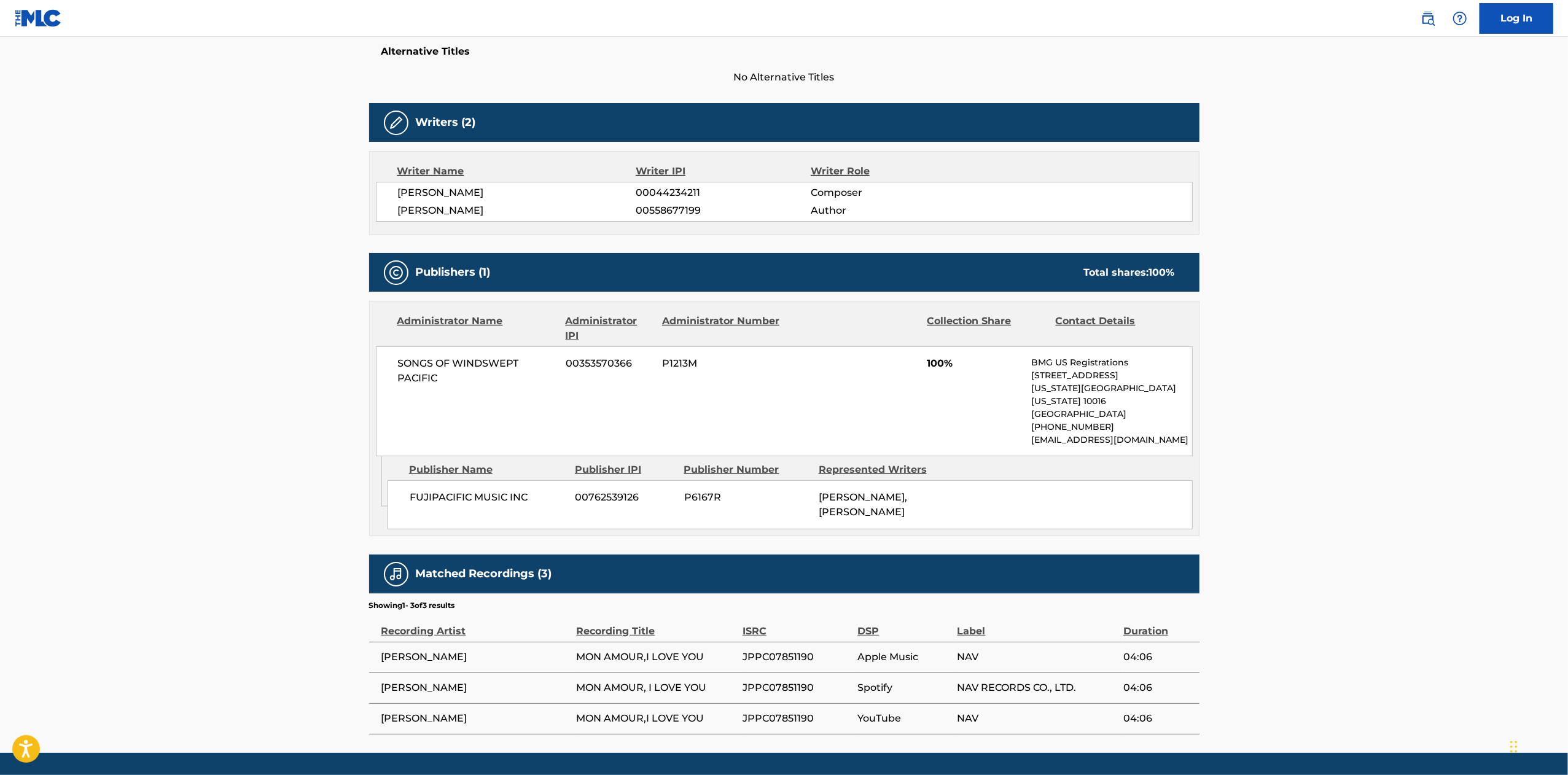
scroll to position [355, 0]
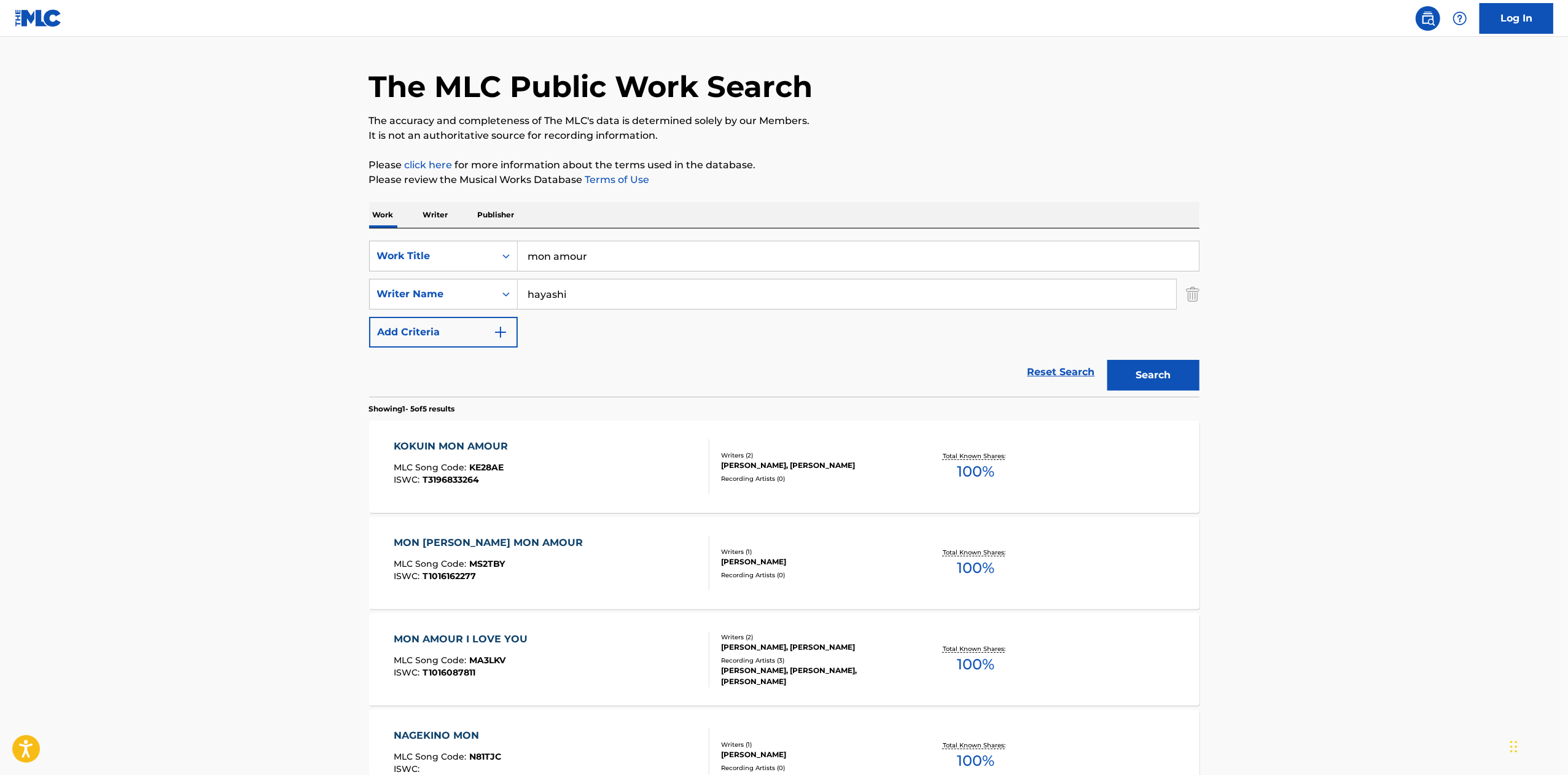
scroll to position [30, 0]
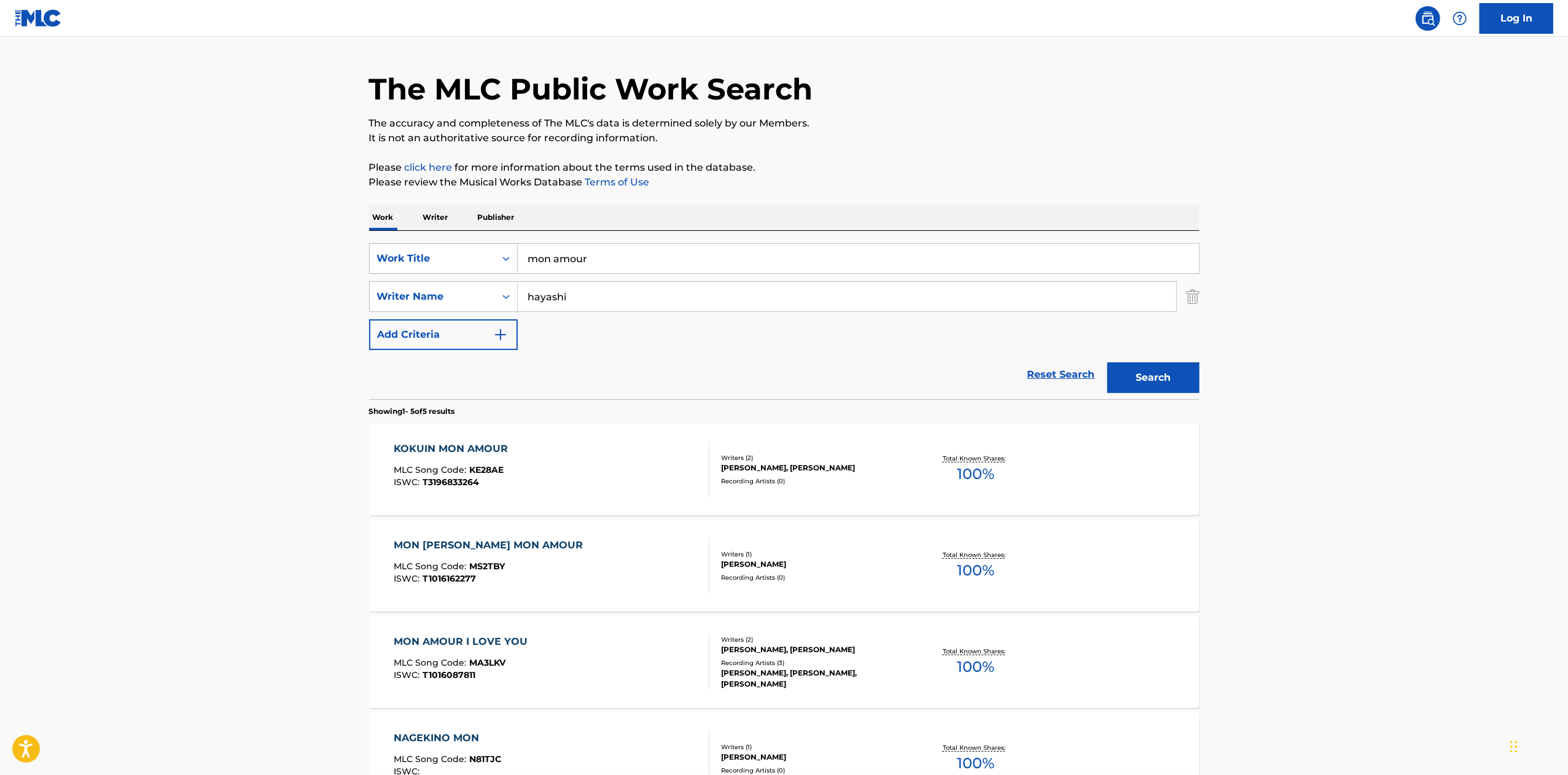
click at [455, 245] on div "Work Title" at bounding box center [443, 259] width 149 height 31
click at [436, 282] on div "ISWC" at bounding box center [443, 289] width 147 height 31
click at [602, 257] on input "Search Form" at bounding box center [858, 258] width 681 height 30
paste input "-101.615.425-7"
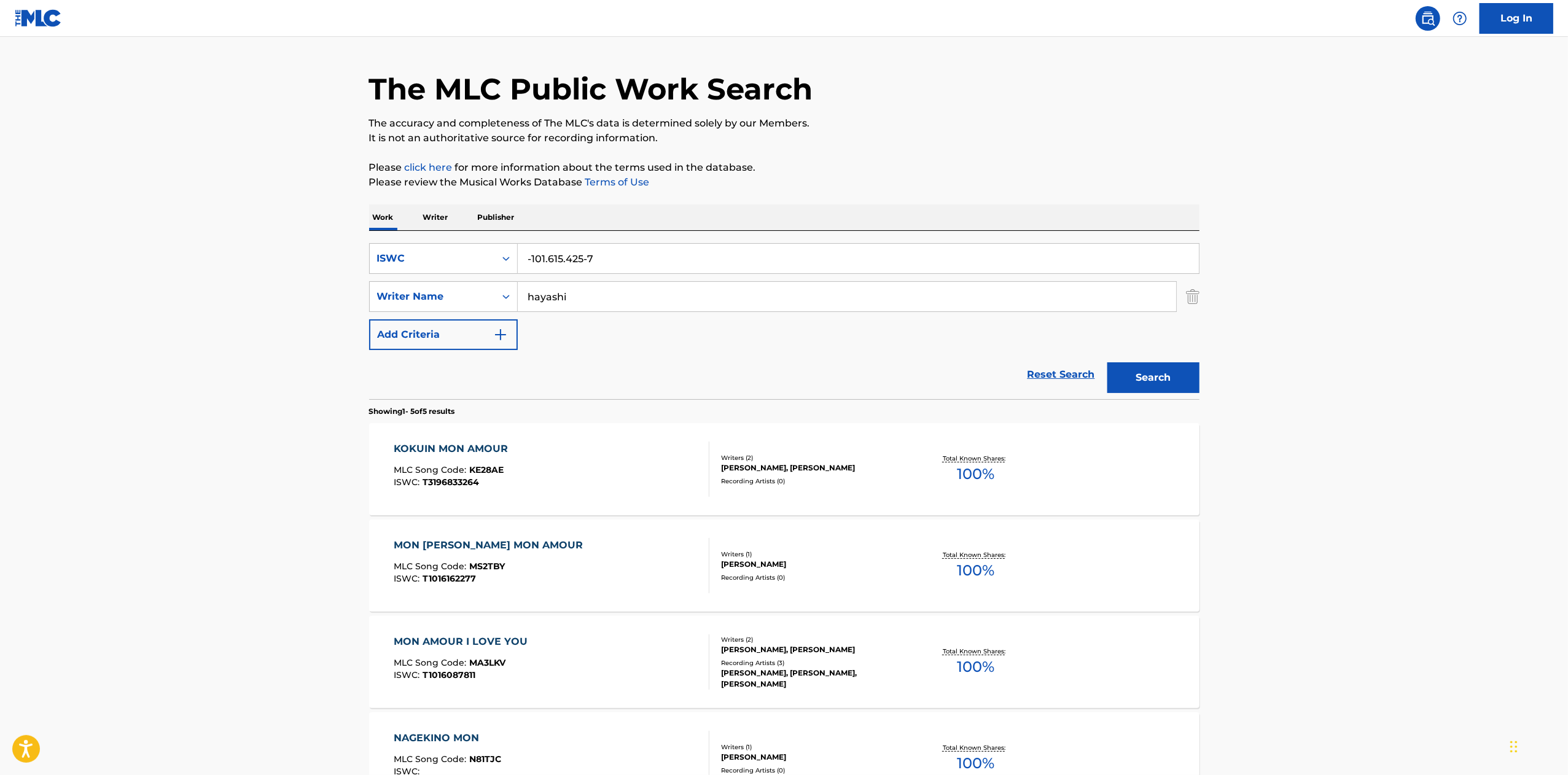
type input "-101.615.425-7"
click at [593, 306] on input "hayashi" at bounding box center [847, 296] width 659 height 30
click at [526, 247] on input "-101.615.425-7" at bounding box center [858, 258] width 681 height 30
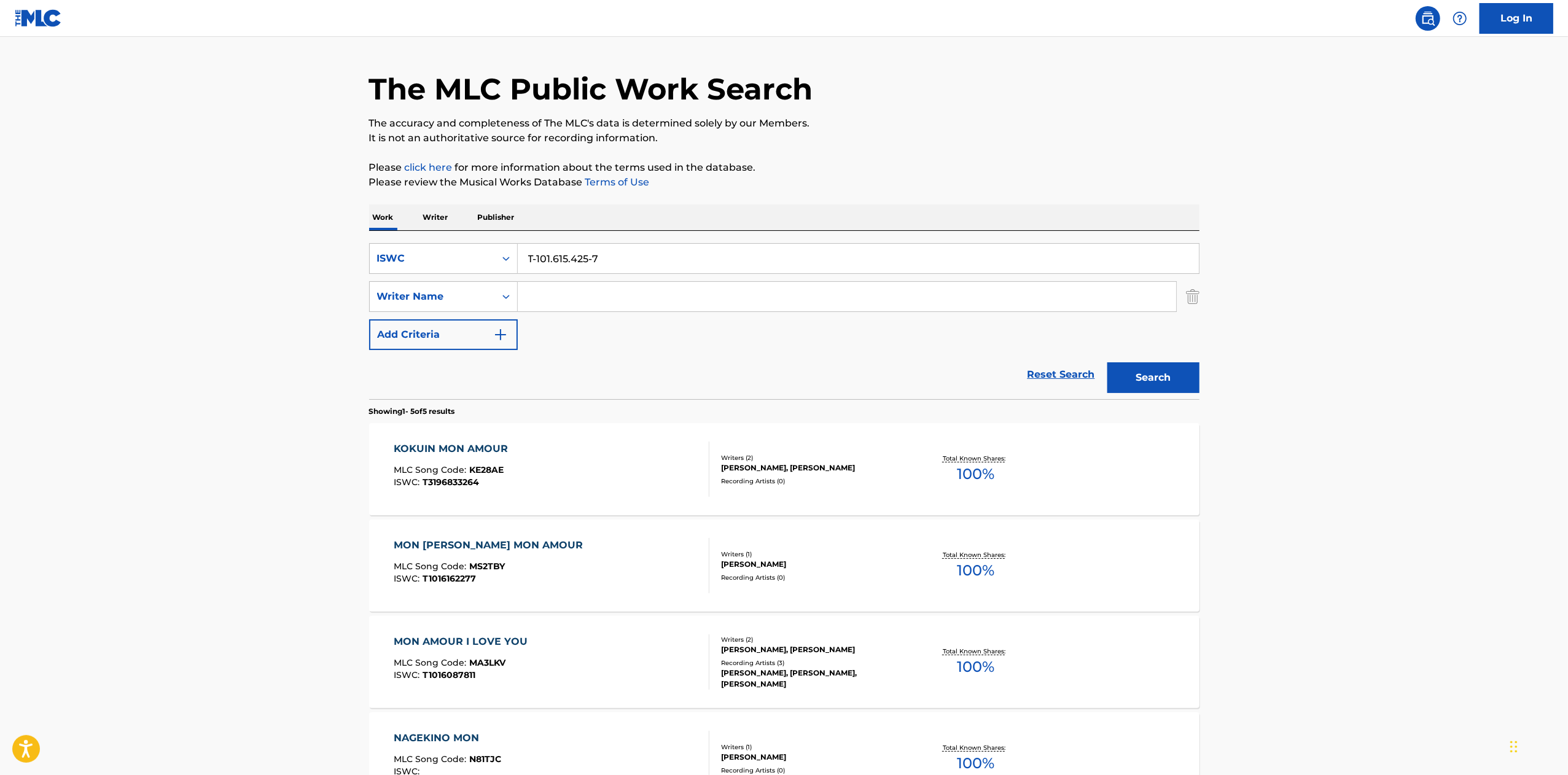
type input "T-101.615.425-7"
click at [1107, 362] on button "Search" at bounding box center [1153, 378] width 92 height 31
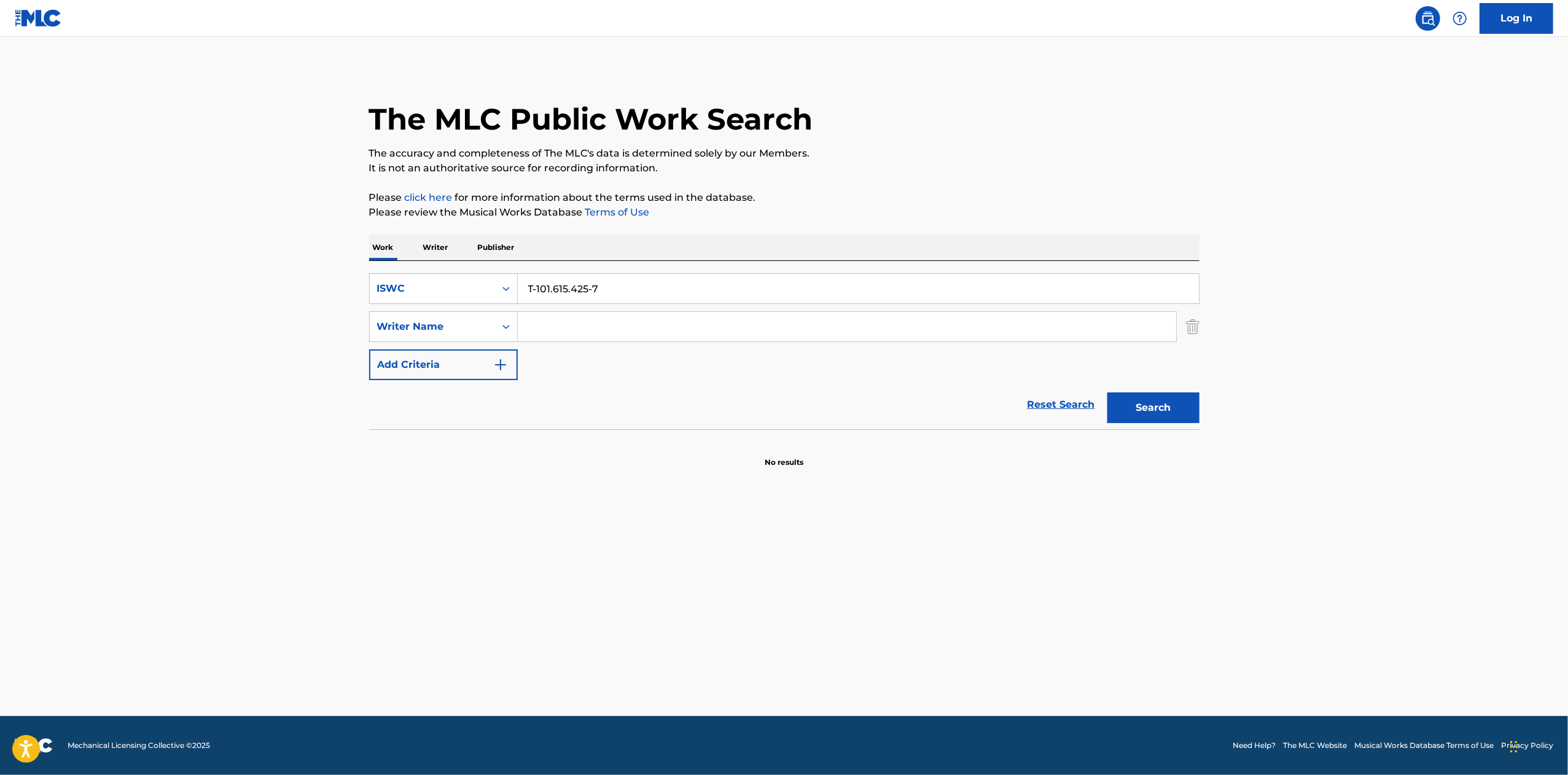
click at [589, 288] on input "T-101.615.425-7" at bounding box center [858, 288] width 681 height 30
click at [762, 276] on input "T-101.615.425-7" at bounding box center [858, 288] width 681 height 30
click at [488, 296] on div "ISWC" at bounding box center [432, 288] width 125 height 23
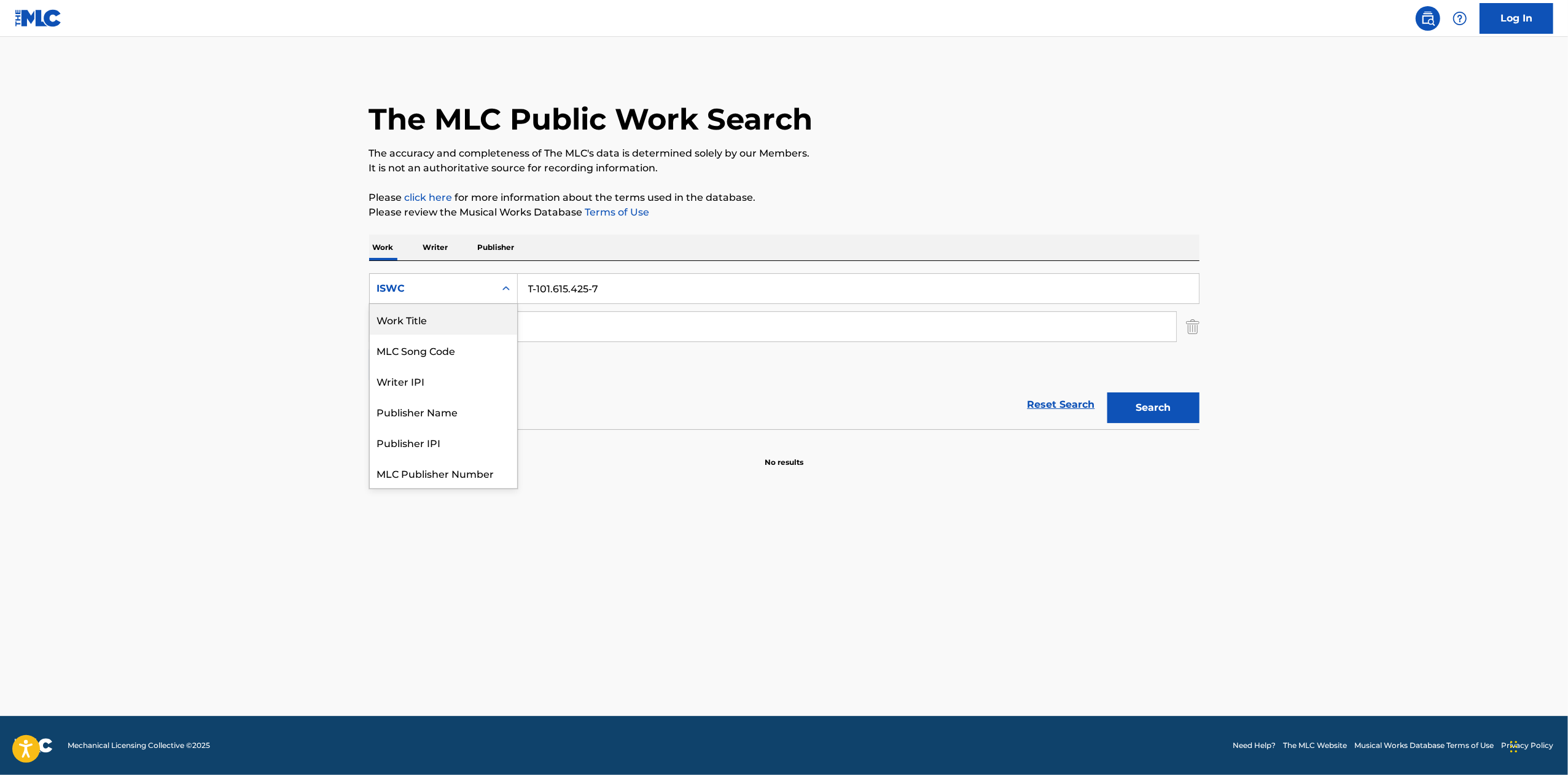
click at [443, 318] on div "Work Title" at bounding box center [443, 319] width 147 height 31
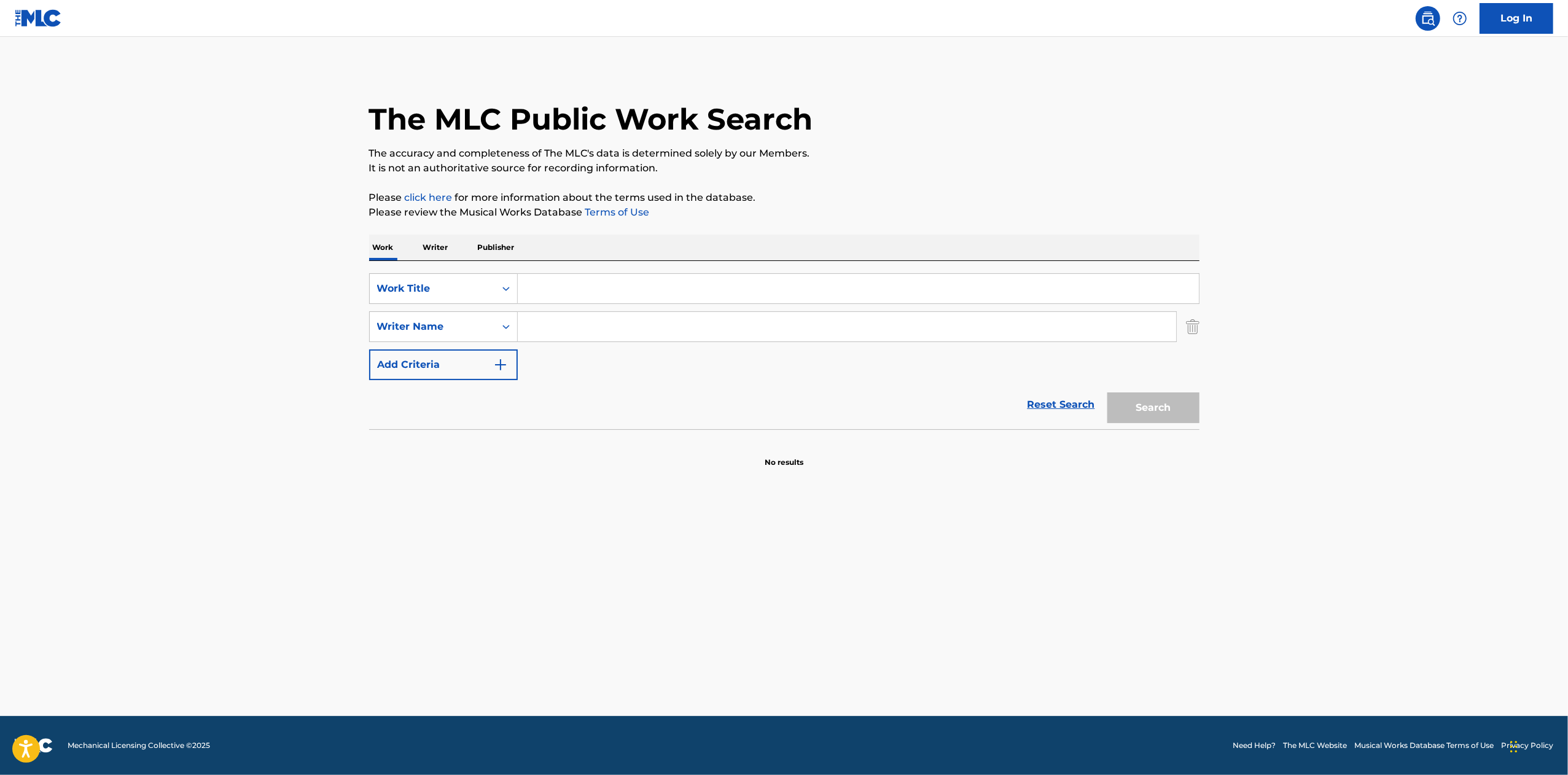
click at [556, 287] on input "Search Form" at bounding box center [858, 288] width 681 height 30
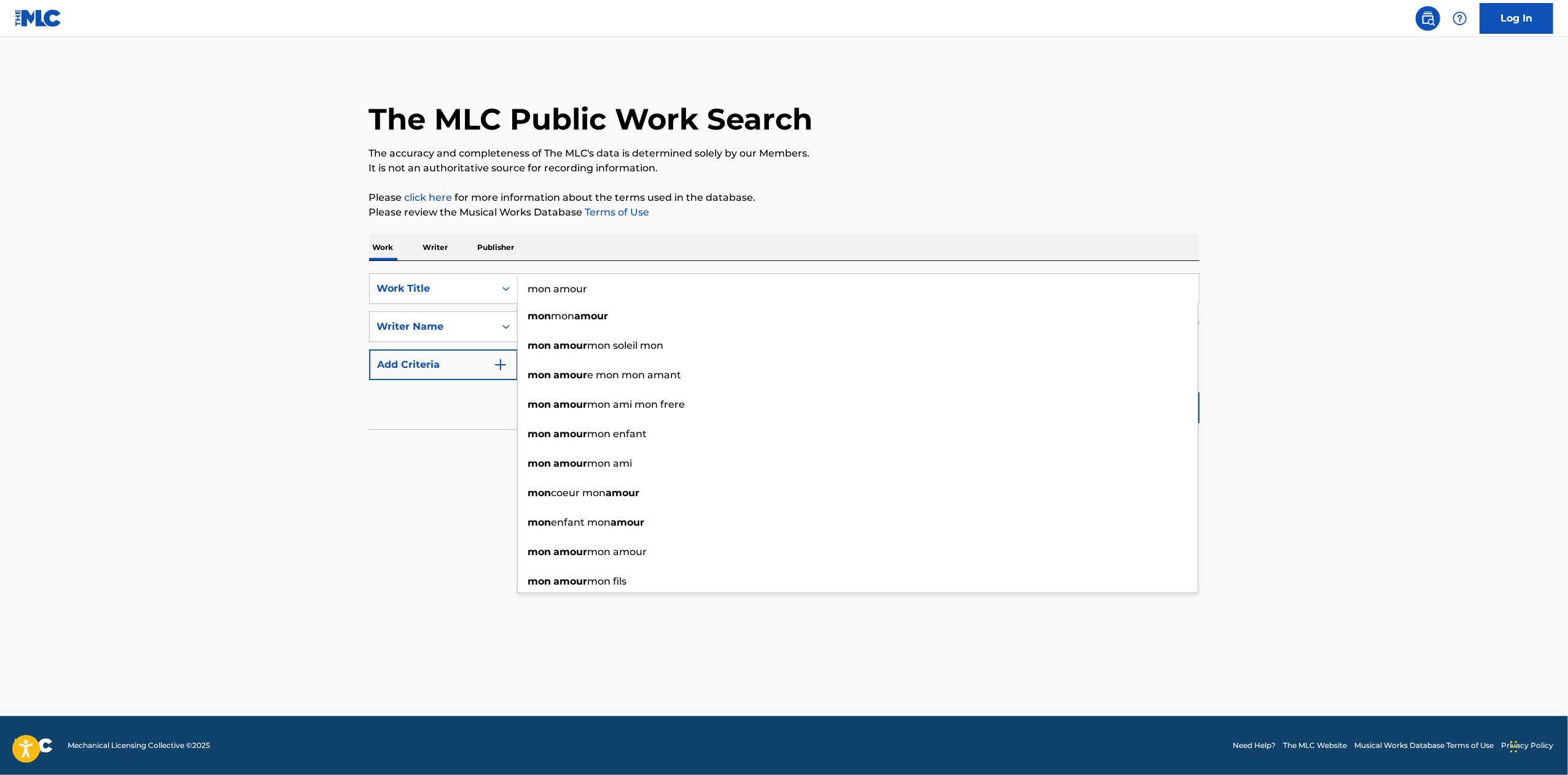
type input "mon amour"
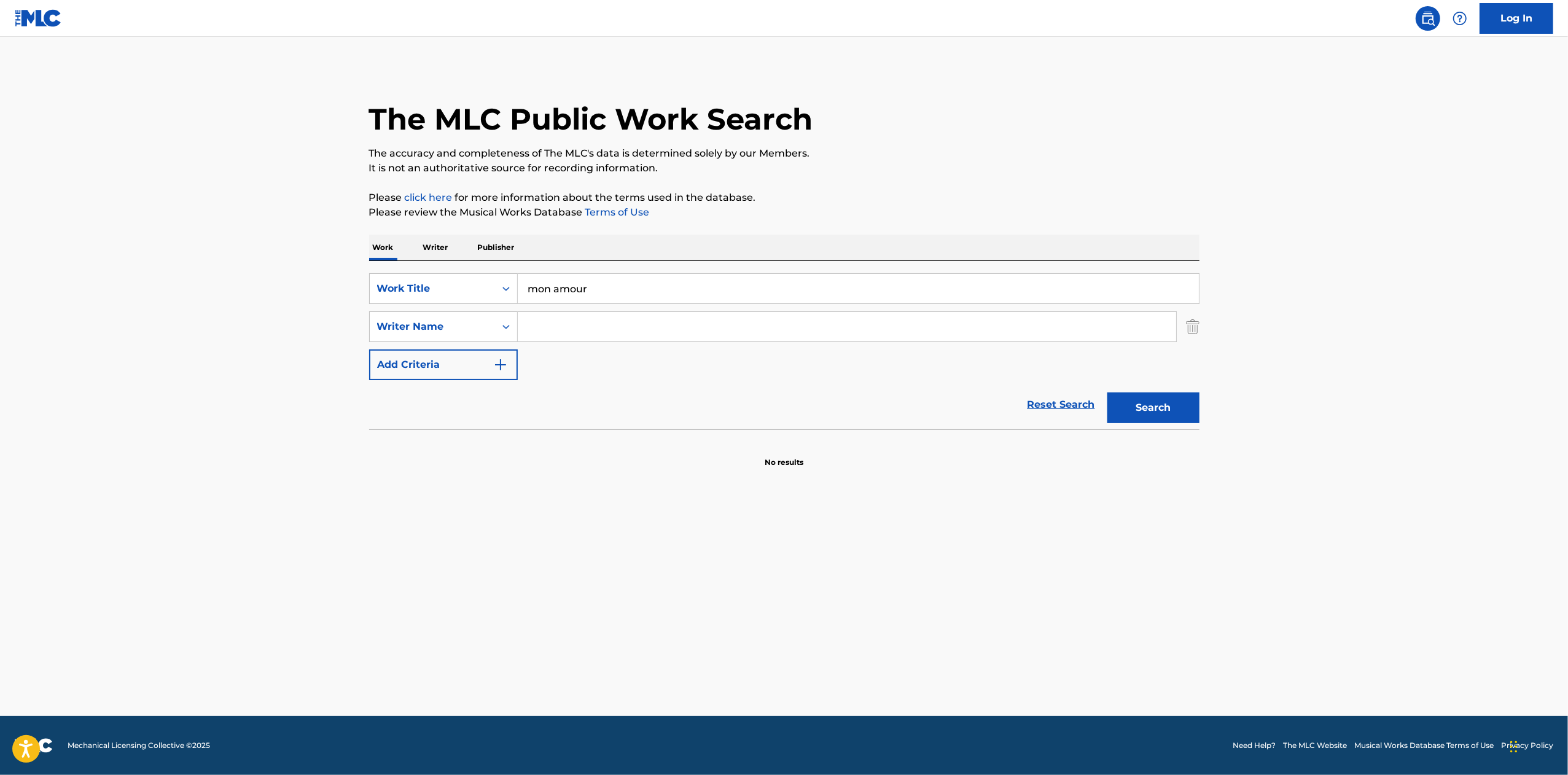
click at [341, 436] on main "The MLC Public Work Search The accuracy and completeness of The MLC's data is d…" at bounding box center [784, 376] width 1568 height 679
click at [615, 331] on input "Search Form" at bounding box center [847, 326] width 659 height 30
click at [1107, 392] on button "Search" at bounding box center [1153, 408] width 92 height 31
click at [1174, 409] on button "Search" at bounding box center [1153, 408] width 92 height 31
click at [549, 334] on input "asaki" at bounding box center [847, 326] width 659 height 30
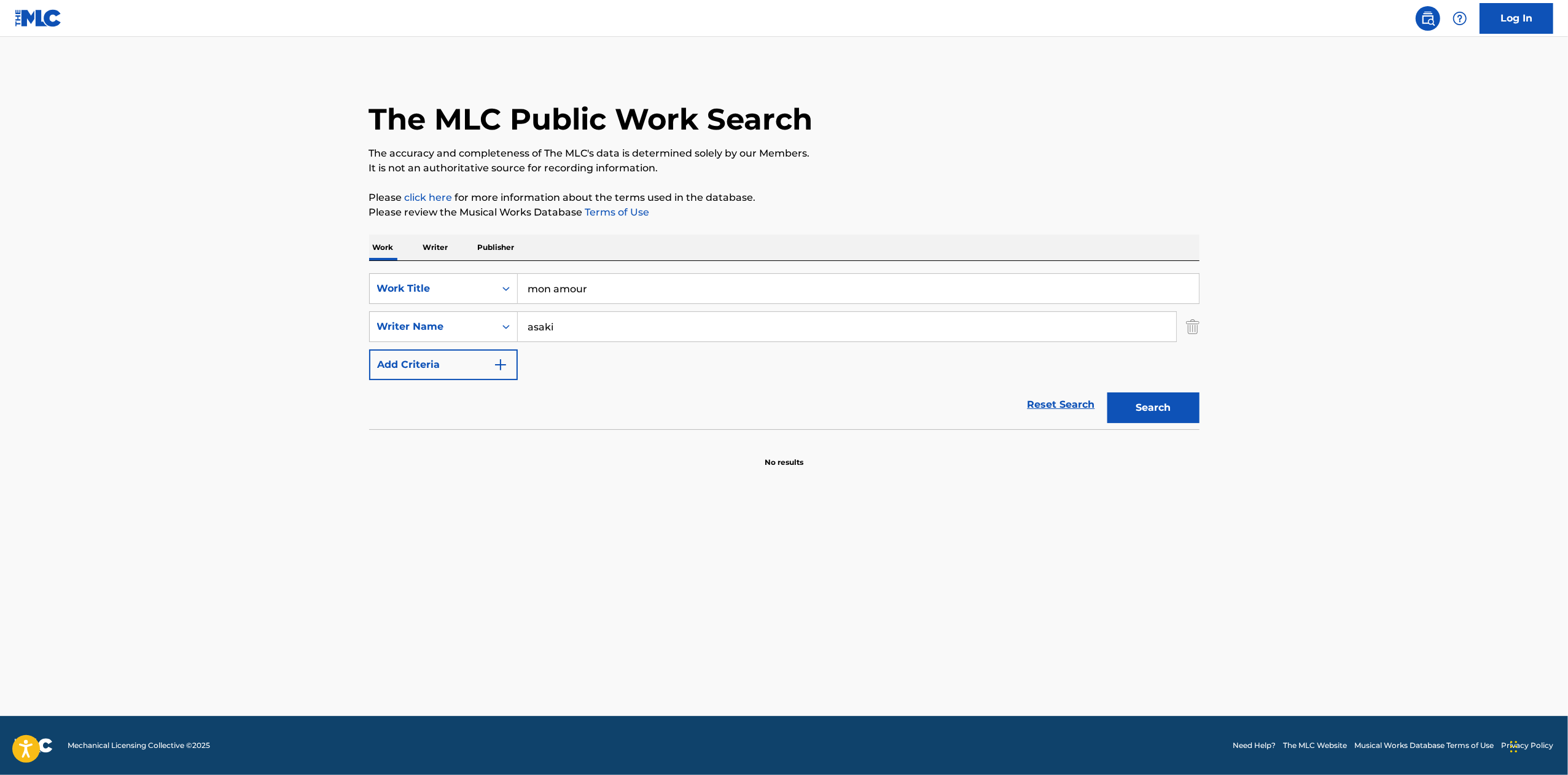
click at [549, 334] on input "asaki" at bounding box center [847, 326] width 659 height 30
type input "tetsuji"
click at [1107, 392] on button "Search" at bounding box center [1153, 408] width 92 height 31
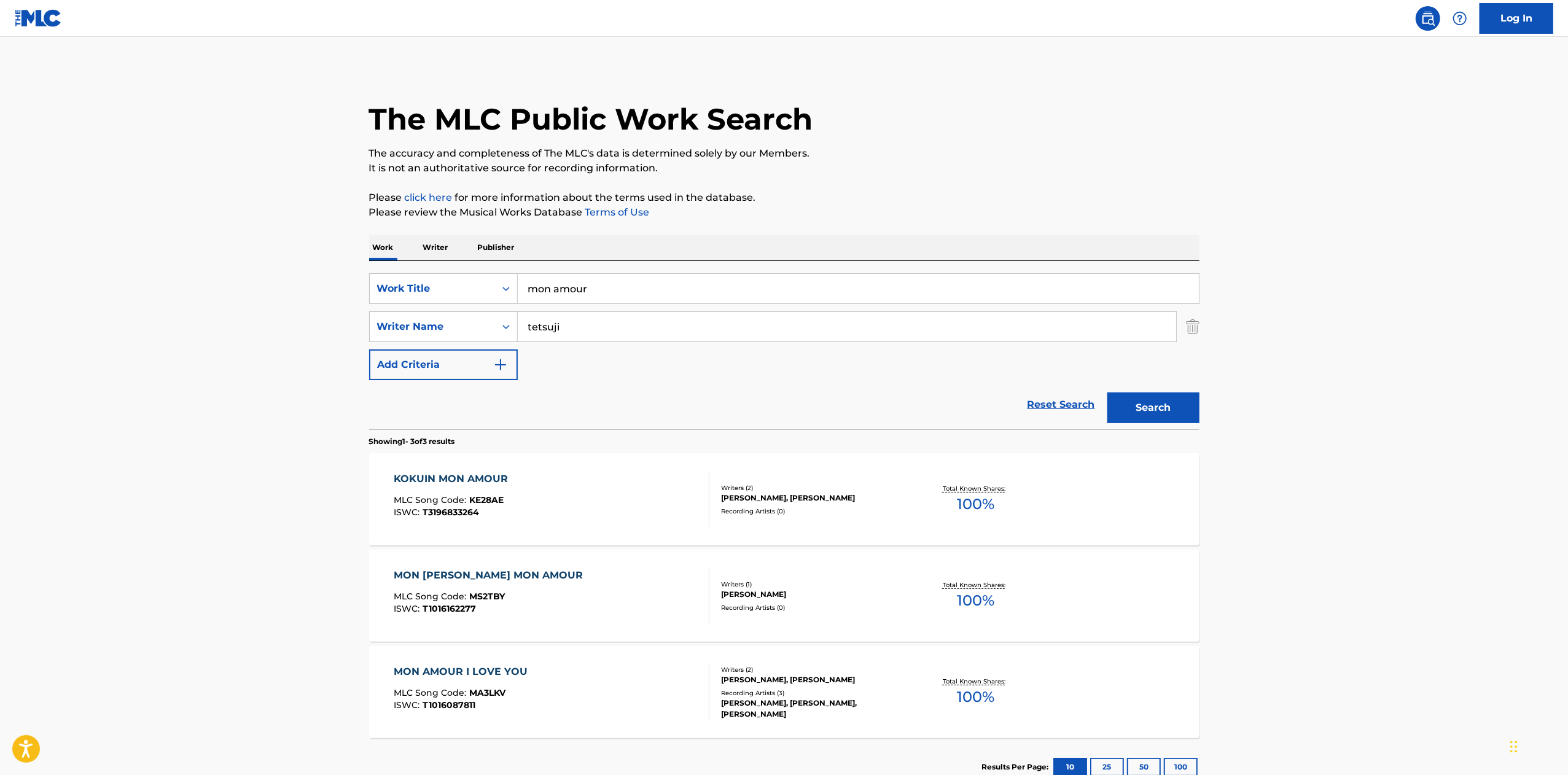
scroll to position [86, 0]
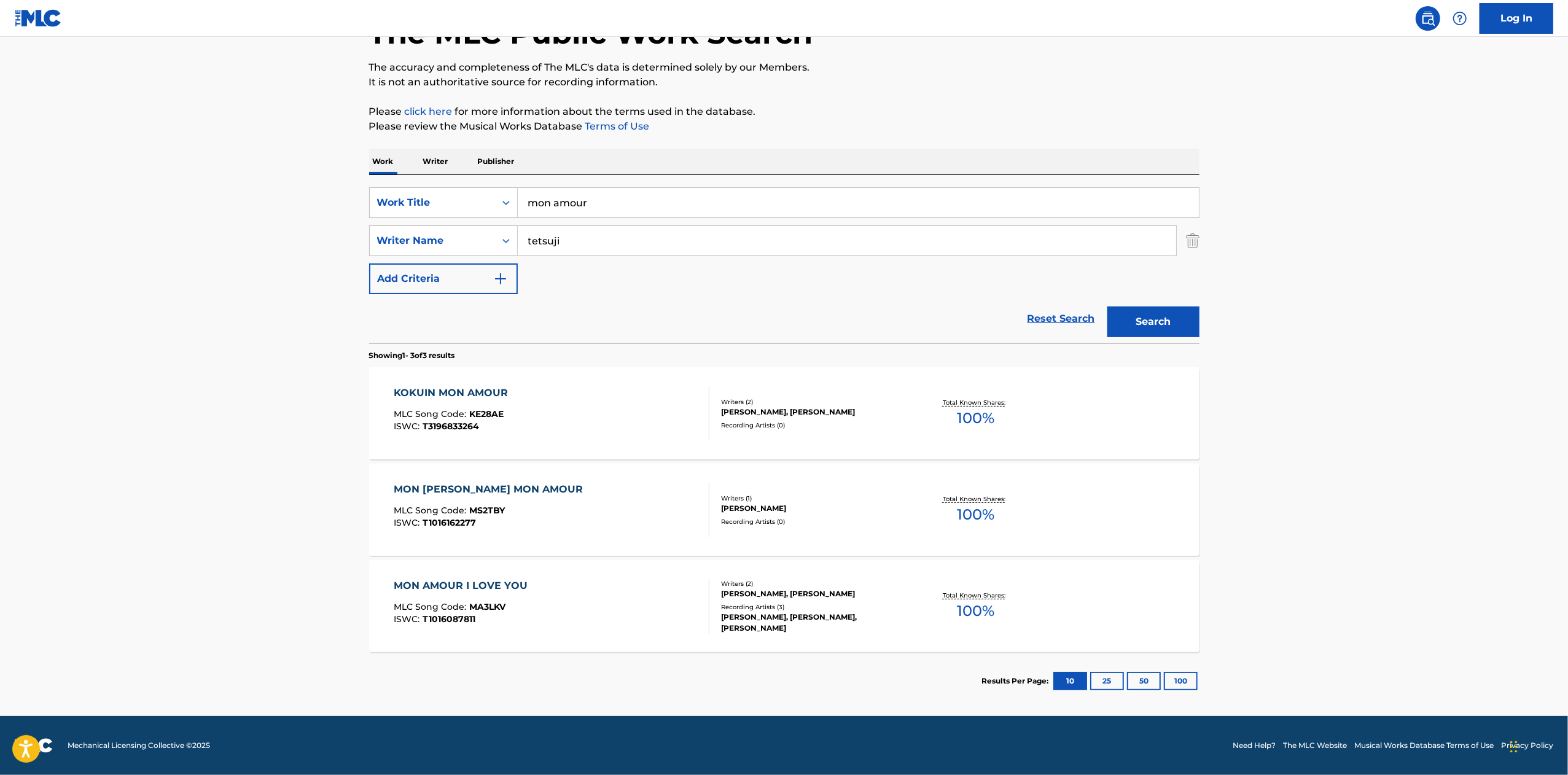
click at [835, 407] on div "[PERSON_NAME], [PERSON_NAME]" at bounding box center [814, 412] width 186 height 11
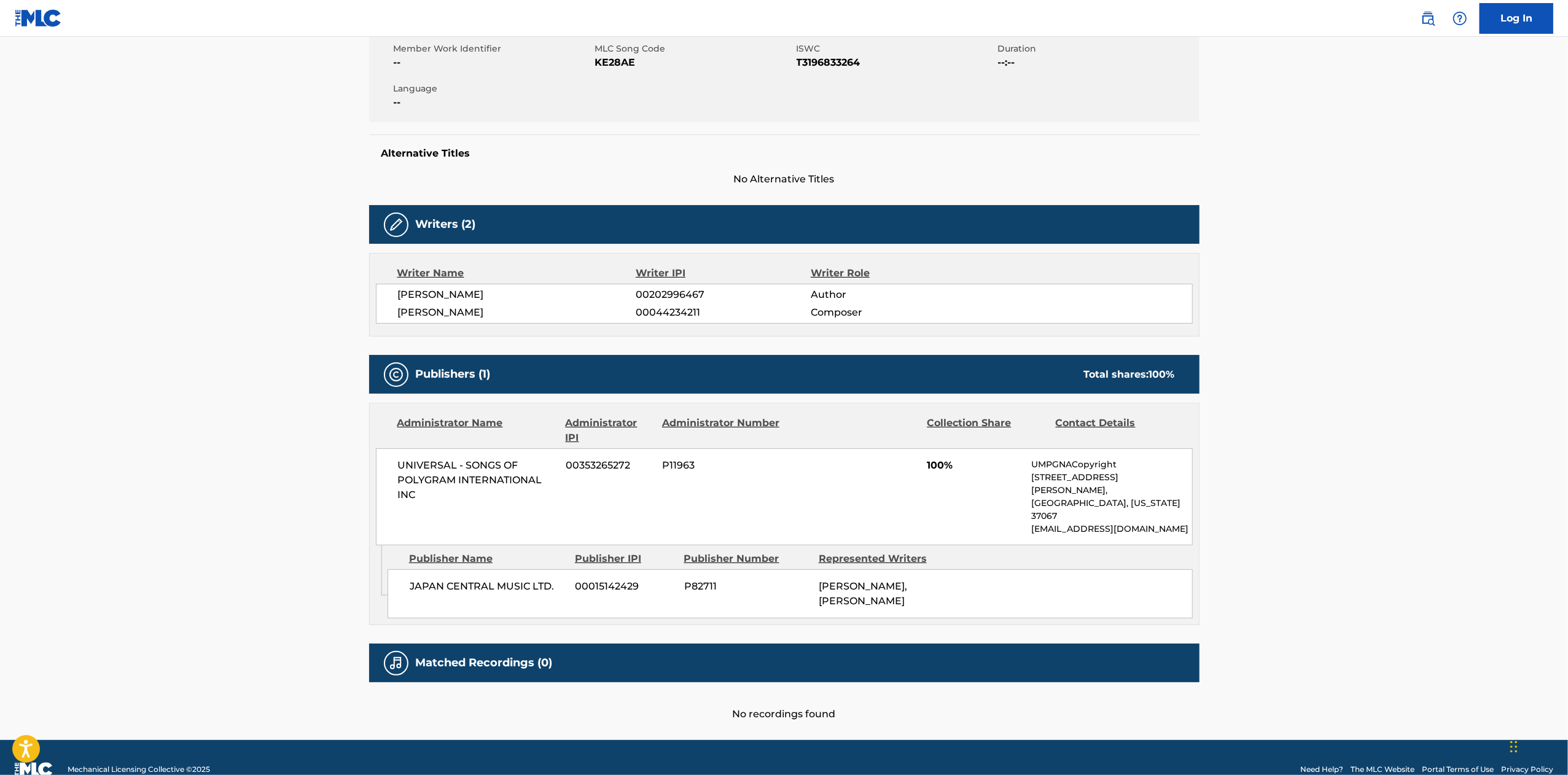
scroll to position [227, 0]
